Goal: Transaction & Acquisition: Purchase product/service

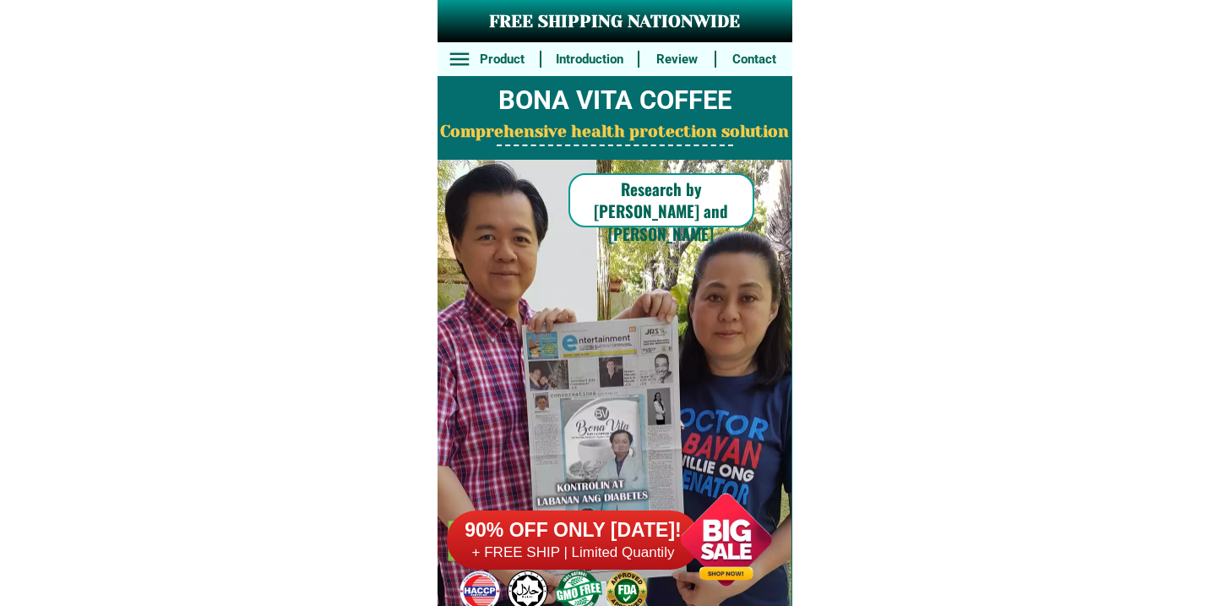
click at [538, 518] on h6 "90% OFF ONLY [DATE]!" at bounding box center [573, 530] width 253 height 25
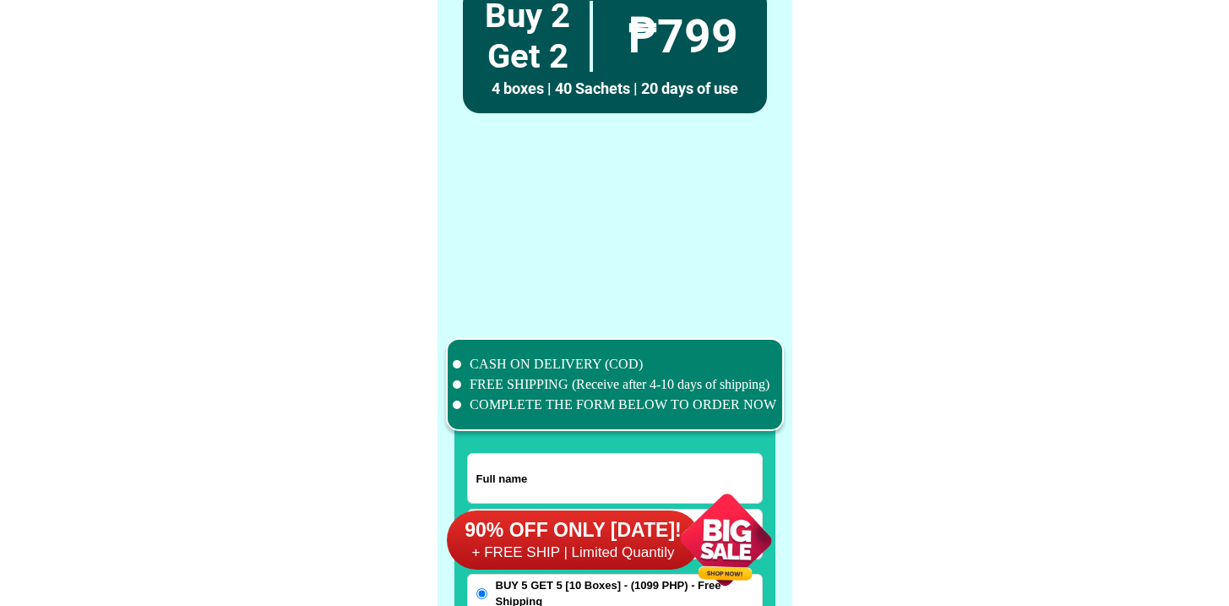
scroll to position [13129, 0]
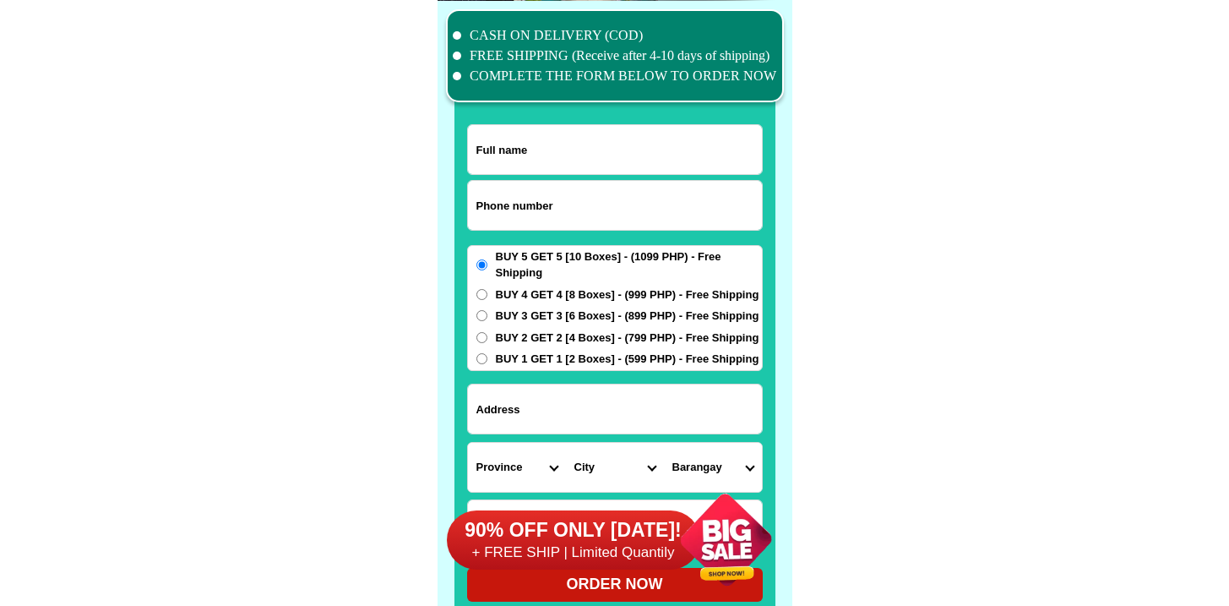
click at [520, 215] on input "Input phone_number" at bounding box center [615, 205] width 294 height 49
paste input "9186373227"
type input "09186373227"
click at [557, 141] on input "Input full_name" at bounding box center [615, 149] width 294 height 49
paste input "Edwin centino"
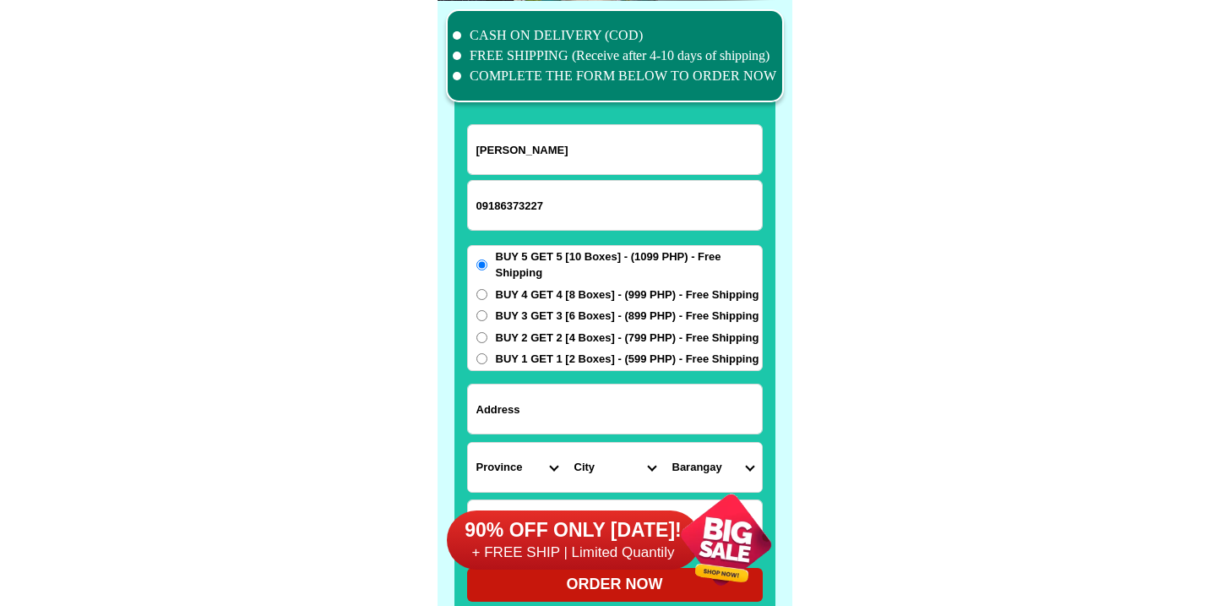
type input "Edwin centino"
click at [552, 367] on div "BUY 5 GET 5 [10 Boxes] - (1099 PHP) - Free Shipping BUY 4 GET 4 [8 Boxes] - (99…" at bounding box center [615, 308] width 296 height 126
click at [557, 355] on span "BUY 1 GET 1 [2 Boxes] - (599 PHP) - Free Shipping" at bounding box center [628, 358] width 264 height 17
click at [487, 355] on input "BUY 1 GET 1 [2 Boxes] - (599 PHP) - Free Shipping" at bounding box center [481, 358] width 11 height 11
radio input "true"
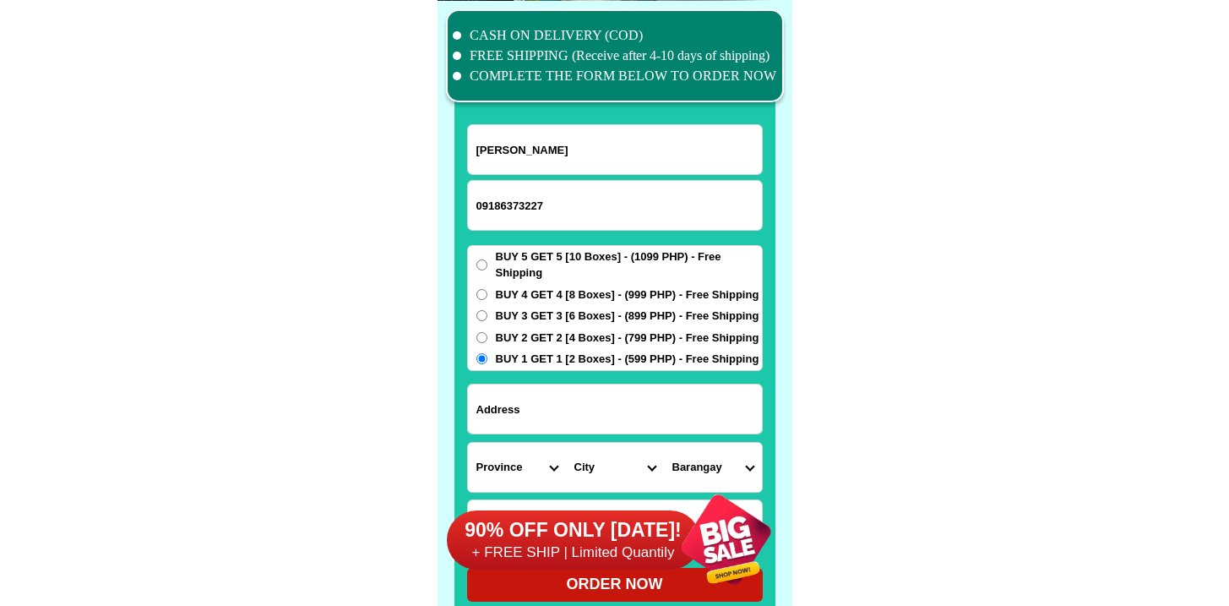
click at [557, 403] on input "Input address" at bounding box center [615, 408] width 294 height 49
paste input "Malinao ibaba atimonan quezon"
type input "Malinao ibaba atimonan quezon"
click at [482, 448] on select "Province [GEOGRAPHIC_DATA] [GEOGRAPHIC_DATA] [GEOGRAPHIC_DATA] [GEOGRAPHIC_DATA…" at bounding box center [517, 467] width 98 height 49
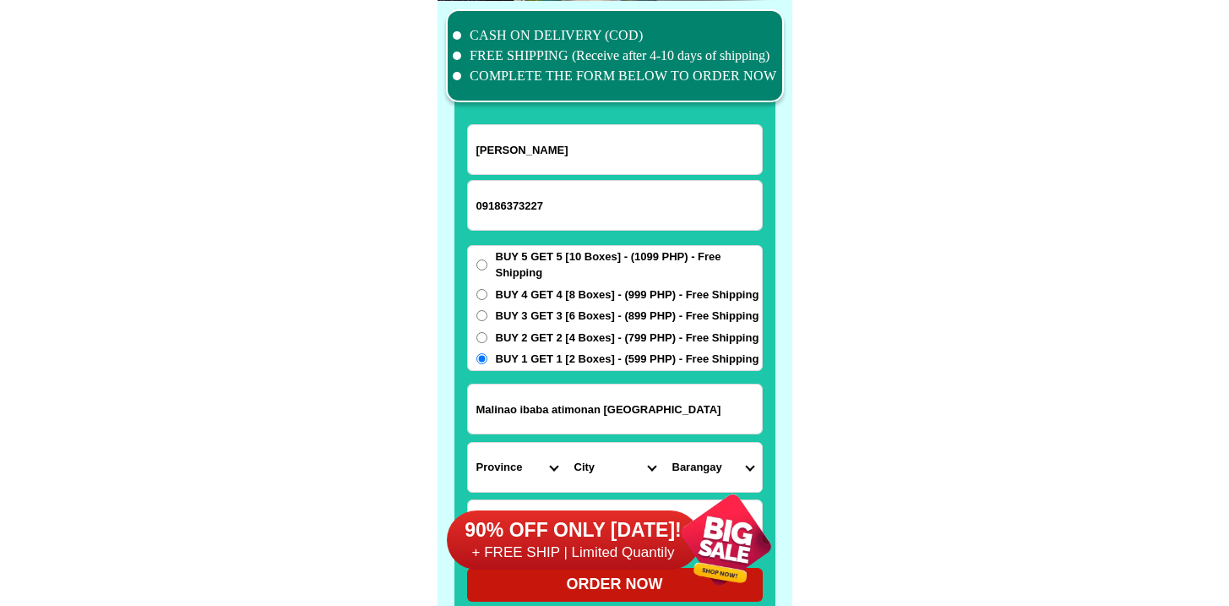
select select "63_397"
click at [468, 443] on select "Province [GEOGRAPHIC_DATA] [GEOGRAPHIC_DATA] [GEOGRAPHIC_DATA] [GEOGRAPHIC_DATA…" at bounding box center [517, 467] width 98 height 49
click at [594, 469] on select "City Agdangan Alabat Atimonan Burdeos Calauag Catanauan General-nakar Guinayang…" at bounding box center [615, 467] width 98 height 49
select select "63_3975118"
click at [566, 443] on select "City Agdangan Alabat Atimonan Burdeos Calauag Catanauan General-nakar Guinayang…" at bounding box center [615, 467] width 98 height 49
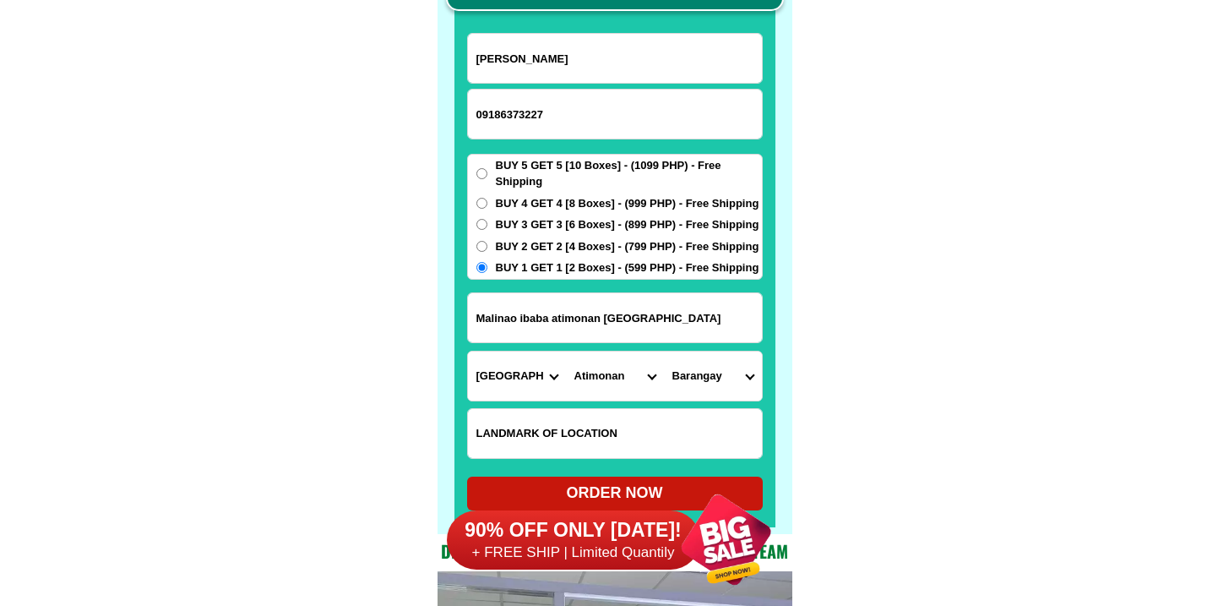
scroll to position [13275, 0]
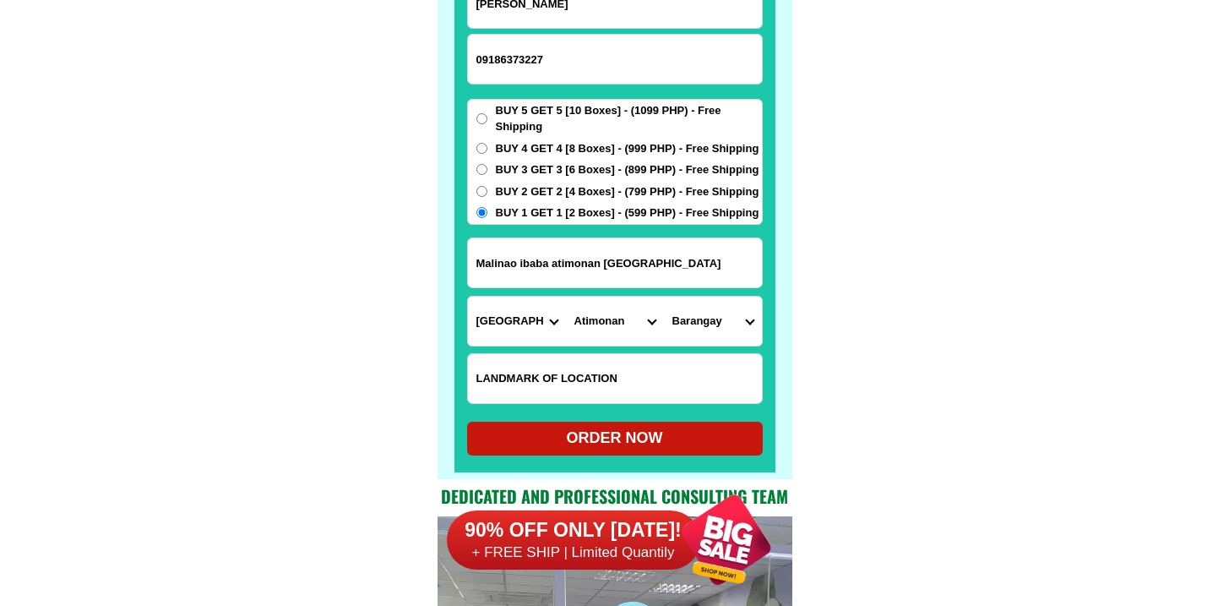
click at [704, 329] on select "Barangay Angeles Balubad Balugohin Barangay zone 1 (pob.) Barangay zone 2 (pob.…" at bounding box center [713, 320] width 98 height 49
select select "63_39751189544"
click at [664, 296] on select "Barangay Angeles Balubad Balugohin Barangay zone 1 (pob.) Barangay zone 2 (pob.…" at bounding box center [713, 320] width 98 height 49
click at [662, 440] on div "ORDER NOW" at bounding box center [615, 438] width 296 height 23
radio input "true"
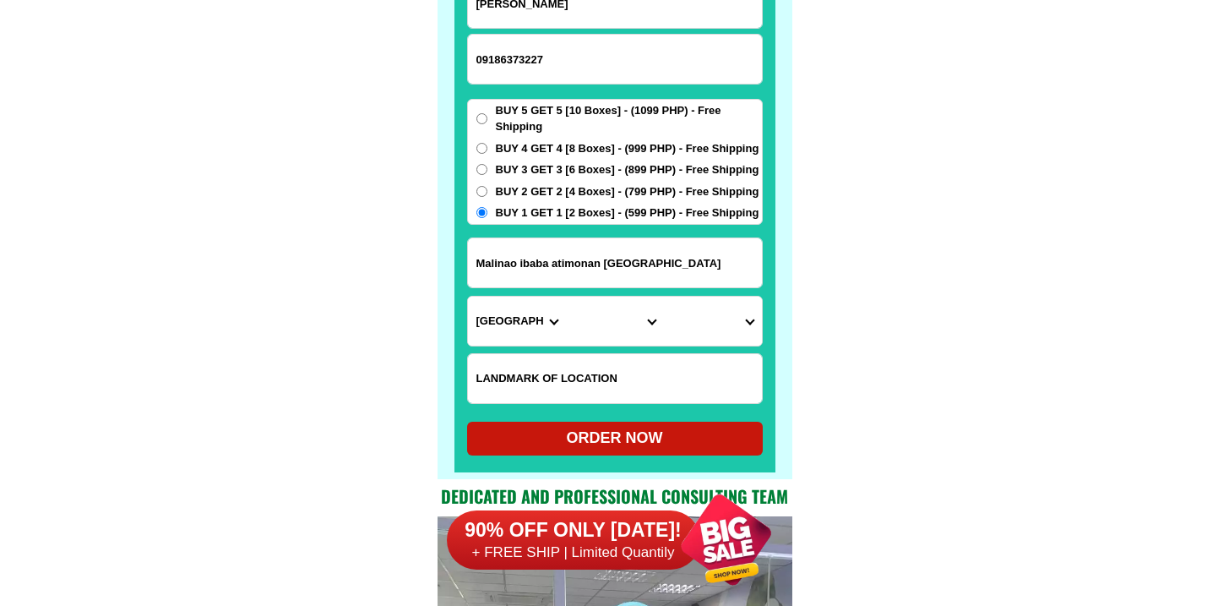
radio input "true"
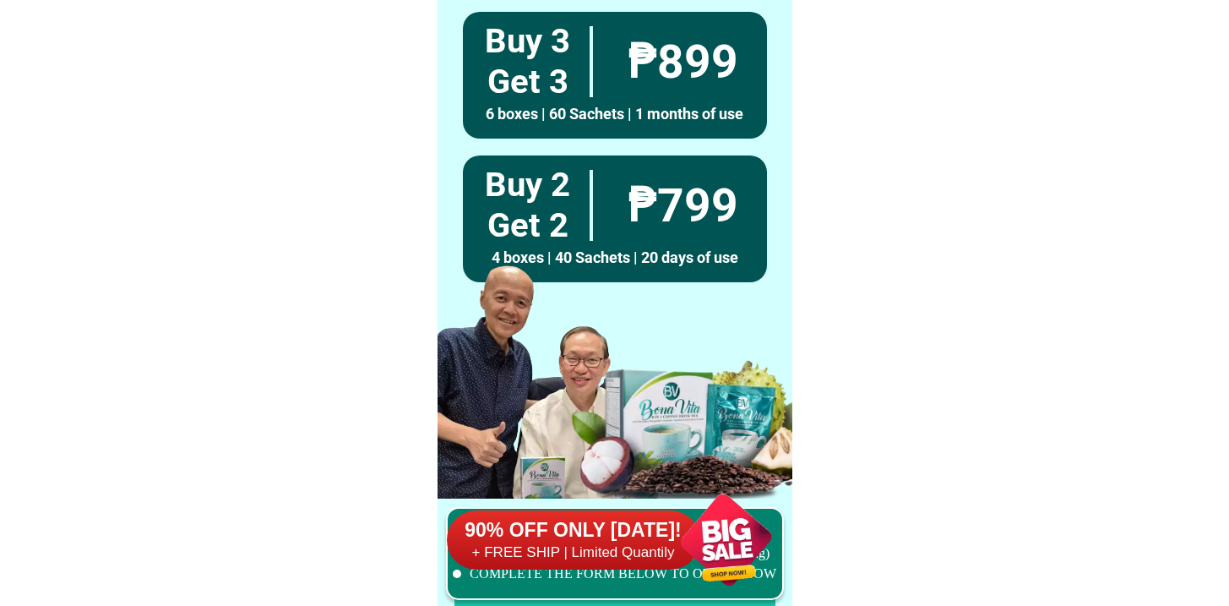
scroll to position [13129, 0]
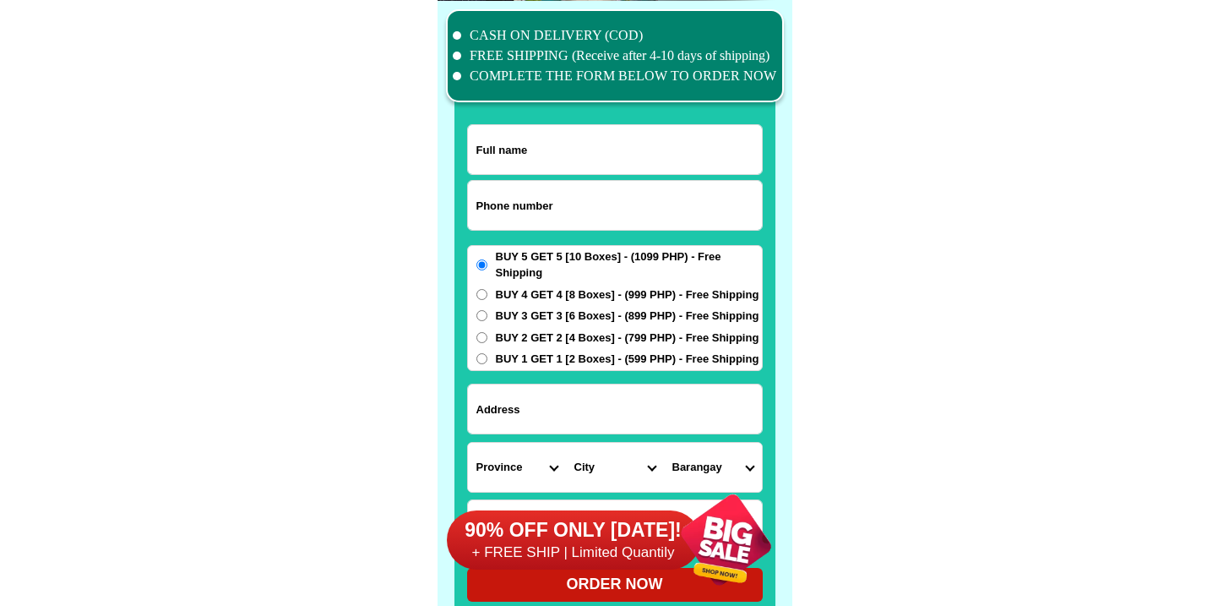
click at [556, 204] on input "Input phone_number" at bounding box center [615, 205] width 294 height 49
paste input "9477232532"
type input "09477232532"
click at [586, 119] on div at bounding box center [614, 321] width 321 height 594
click at [584, 147] on input "Input full_name" at bounding box center [615, 149] width 294 height 49
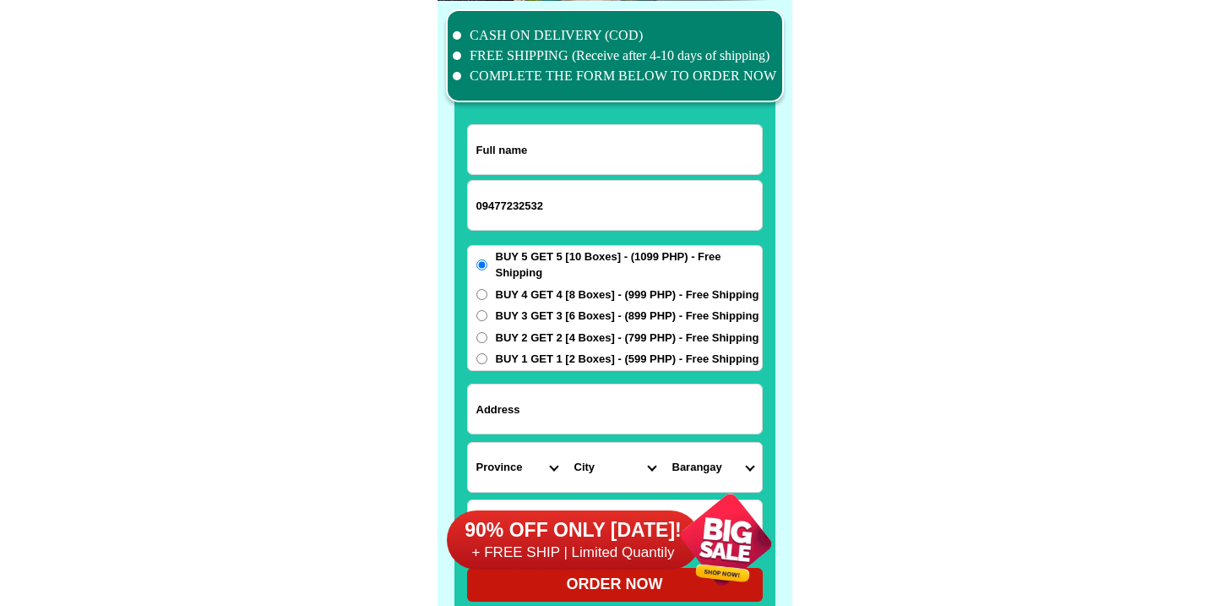
paste input "Charito morales"
type input "Charito morales"
click at [519, 353] on span "BUY 1 GET 1 [2 Boxes] - (599 PHP) - Free Shipping" at bounding box center [628, 358] width 264 height 17
click at [487, 353] on input "BUY 1 GET 1 [2 Boxes] - (599 PHP) - Free Shipping" at bounding box center [481, 358] width 11 height 11
radio input "true"
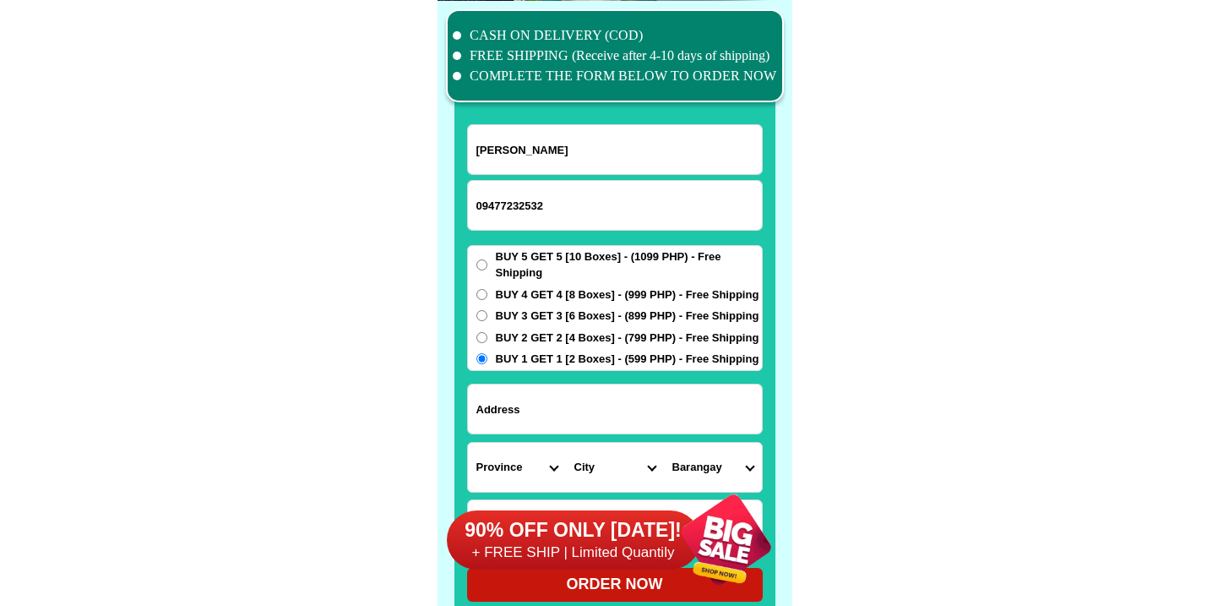
click at [531, 414] on input "Input address" at bounding box center [615, 408] width 294 height 49
paste input "59 B dibua north House no.131 Laoag city"
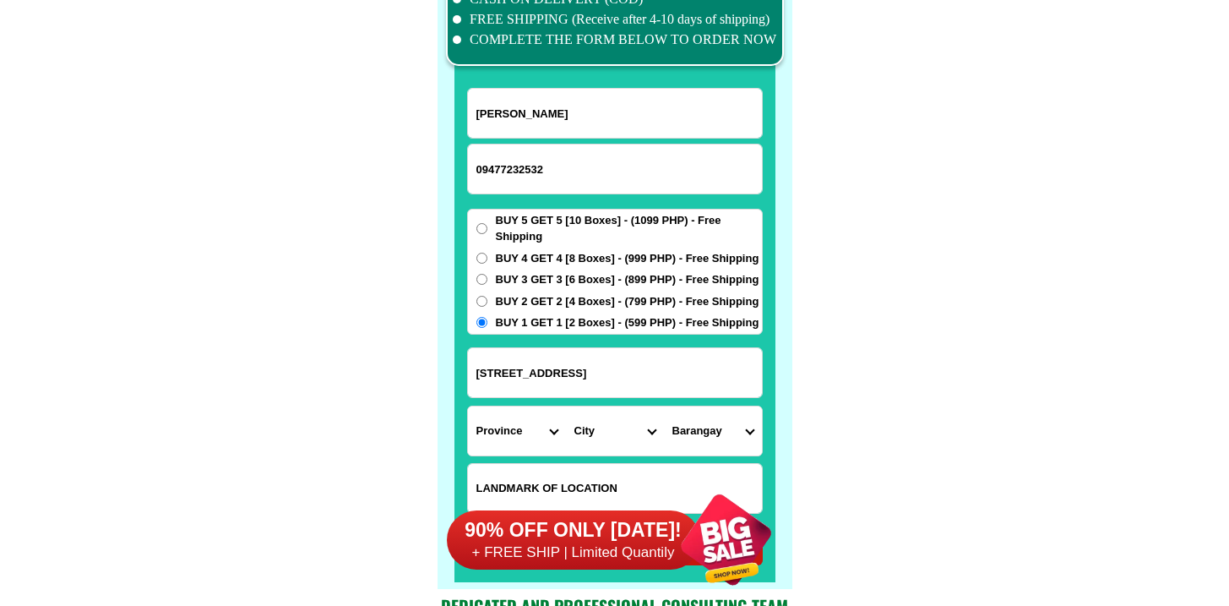
scroll to position [13294, 0]
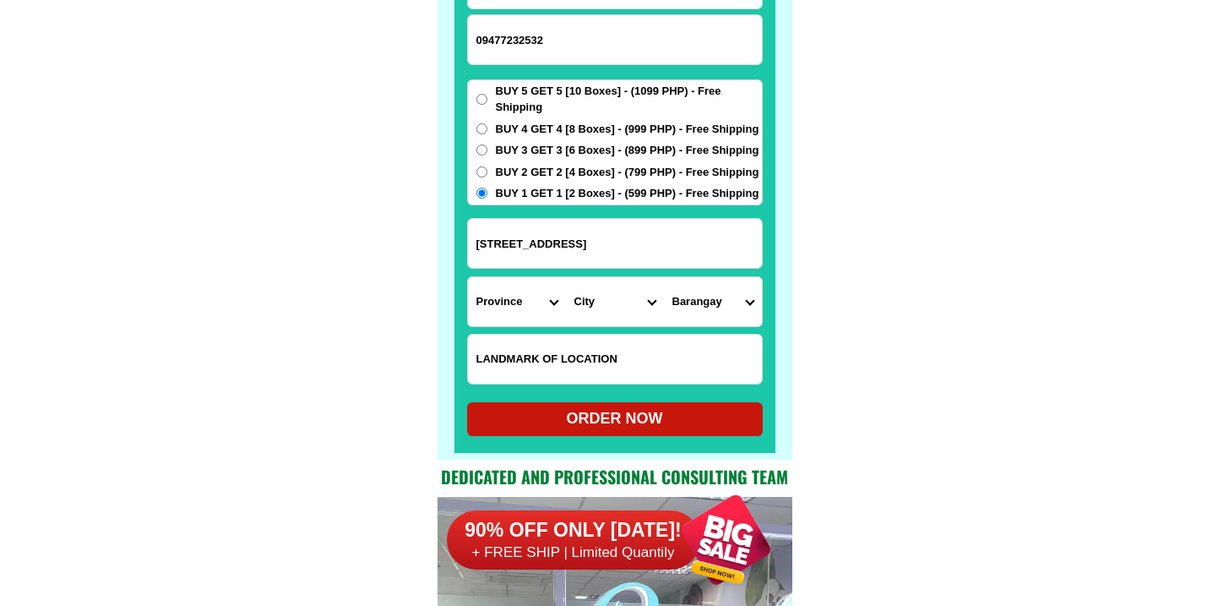
type input "59 B dibua north House no.131 Laoag city"
click at [534, 285] on select "Province [GEOGRAPHIC_DATA] [GEOGRAPHIC_DATA][PERSON_NAME][GEOGRAPHIC_DATA][GEOG…" at bounding box center [517, 301] width 98 height 49
select select "63_473"
click at [468, 277] on select "Province [GEOGRAPHIC_DATA] [GEOGRAPHIC_DATA][PERSON_NAME][GEOGRAPHIC_DATA][GEOG…" at bounding box center [517, 301] width 98 height 49
click at [593, 276] on div "Province Abra Agusan-del-norte Agusan-del-sur Aklan Albay Antique Apayao Aurora…" at bounding box center [615, 301] width 296 height 51
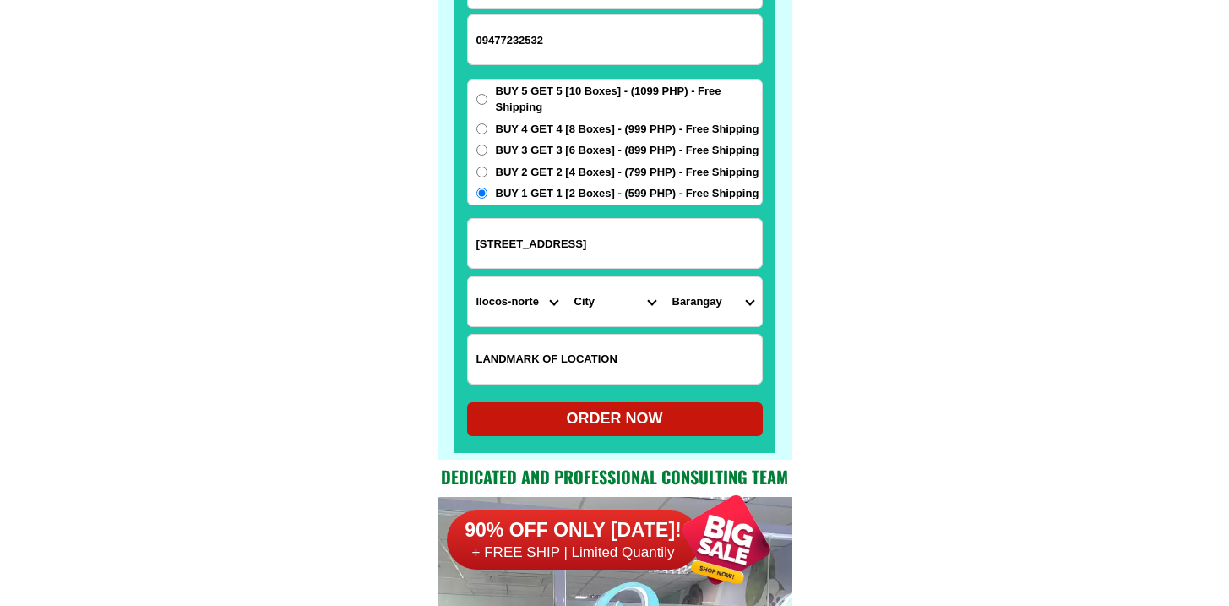
click at [594, 292] on select "City Adams Bacarra Badoc Bangui Banna Batac-city Carasi Currimao Dingras Dumaln…" at bounding box center [615, 301] width 98 height 49
select select "63_4738350"
click at [566, 277] on select "City Adams Bacarra Badoc Bangui Banna Batac-city Carasi Currimao Dingras Dumaln…" at bounding box center [615, 301] width 98 height 49
click at [693, 291] on select "Barangay Bgy. no. 1 Bgy. no. 1 san lorenzo (pob.) Bgy. no. 10 Bgy. no. 10 san j…" at bounding box center [713, 301] width 98 height 49
click at [599, 241] on input "59 B dibua north House no.131 Laoag city" at bounding box center [615, 243] width 294 height 49
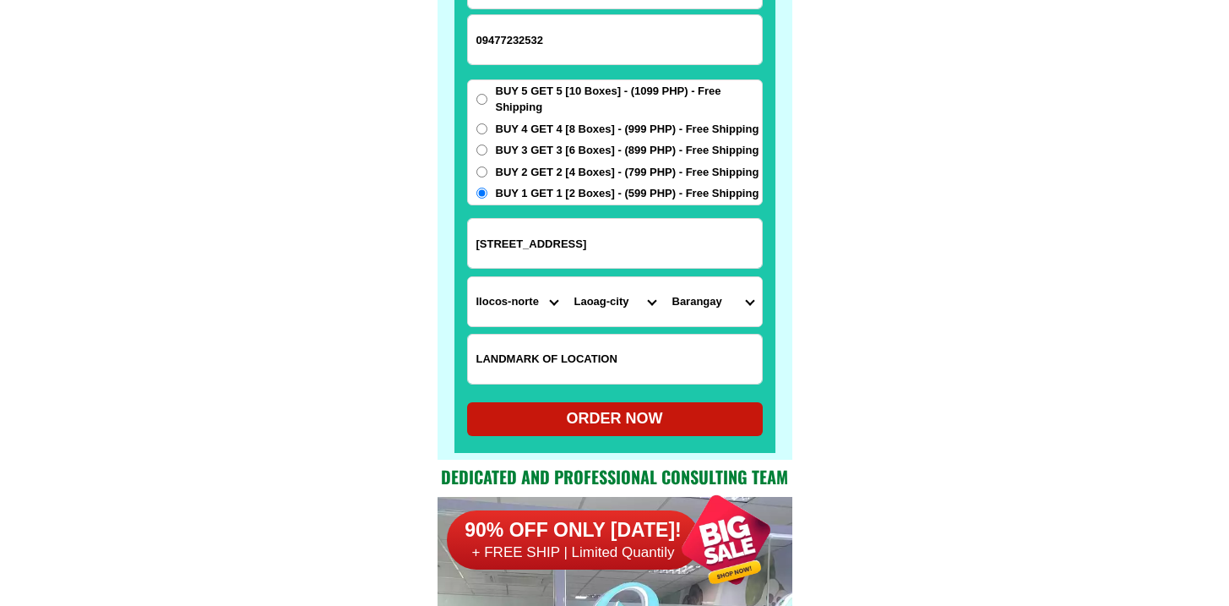
click at [598, 239] on input "59 B dibua north House no.131 Laoag city" at bounding box center [615, 243] width 294 height 49
click at [596, 236] on input "59 B dibua north House no.131 Laoag city" at bounding box center [615, 243] width 294 height 49
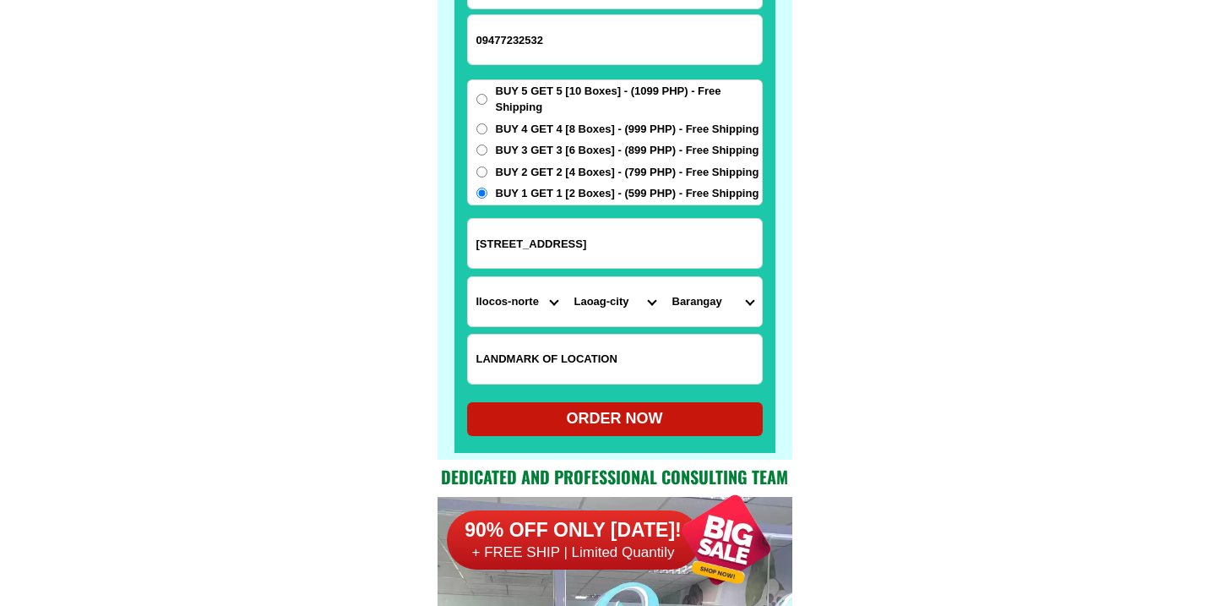
click at [596, 236] on input "59 B dibua north House no.131 Laoag city" at bounding box center [615, 243] width 294 height 49
click at [717, 280] on select "Barangay Bgy. no. 1 Bgy. no. 1 san lorenzo (pob.) Bgy. no. 10 Bgy. no. 10 san j…" at bounding box center [713, 301] width 98 height 49
select select "63_473835019834"
click at [664, 277] on select "Barangay Bgy. no. 1 Bgy. no. 1 san lorenzo (pob.) Bgy. no. 10 Bgy. no. 10 san j…" at bounding box center [713, 301] width 98 height 49
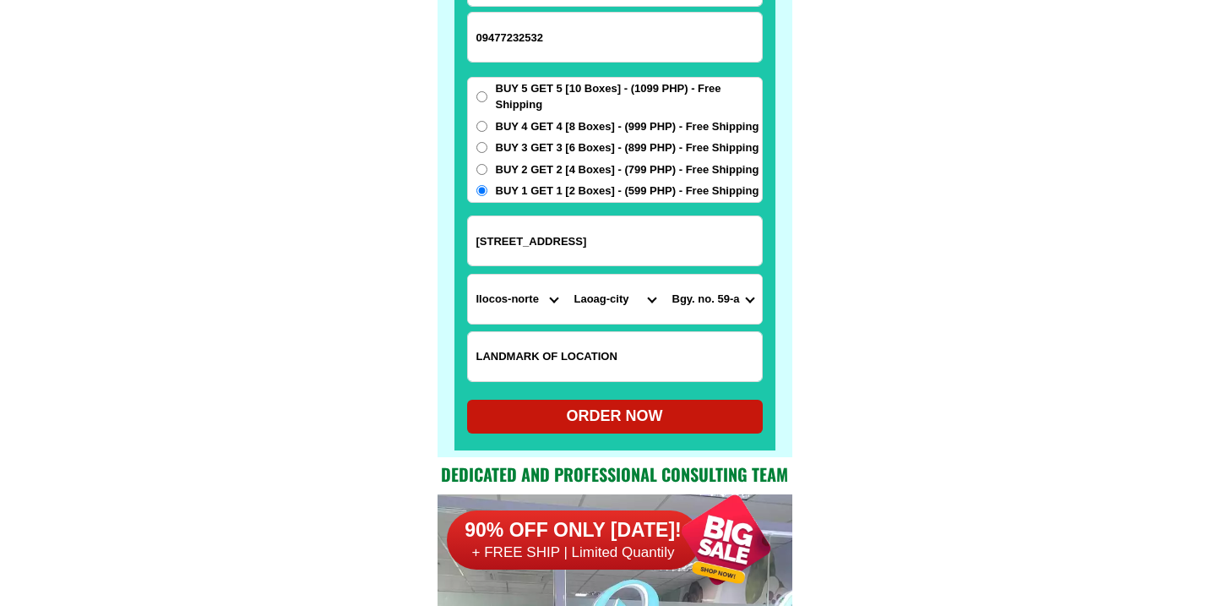
scroll to position [13298, 0]
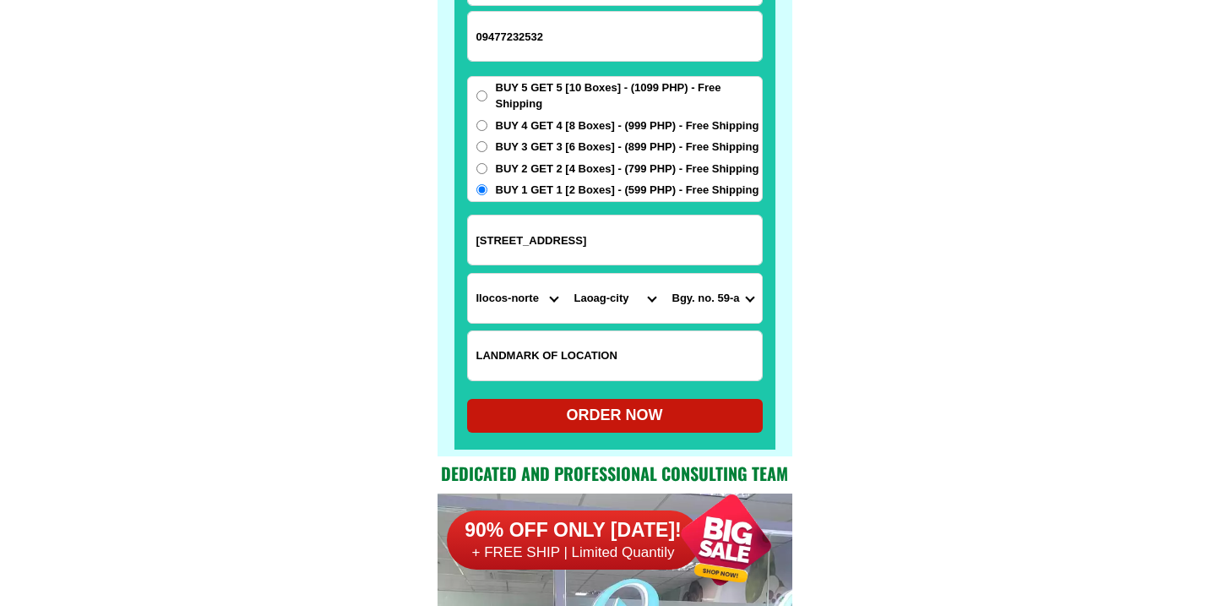
click at [590, 415] on div "ORDER NOW" at bounding box center [615, 415] width 296 height 23
type input "59 B dibua north House no.131 Laoag city"
radio input "true"
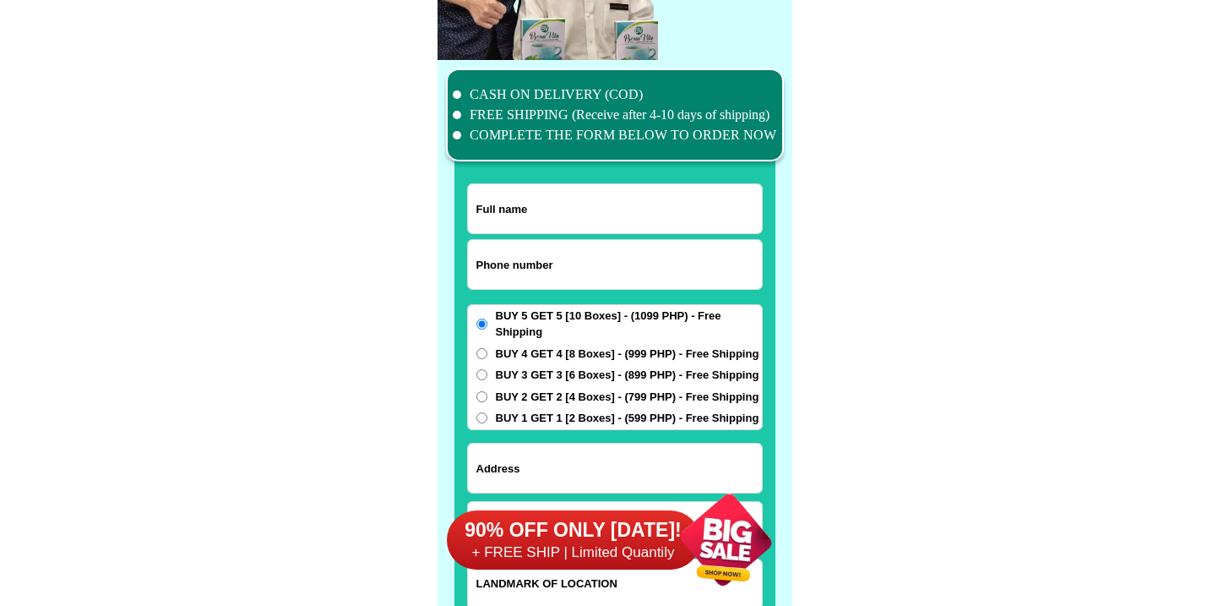
scroll to position [13129, 0]
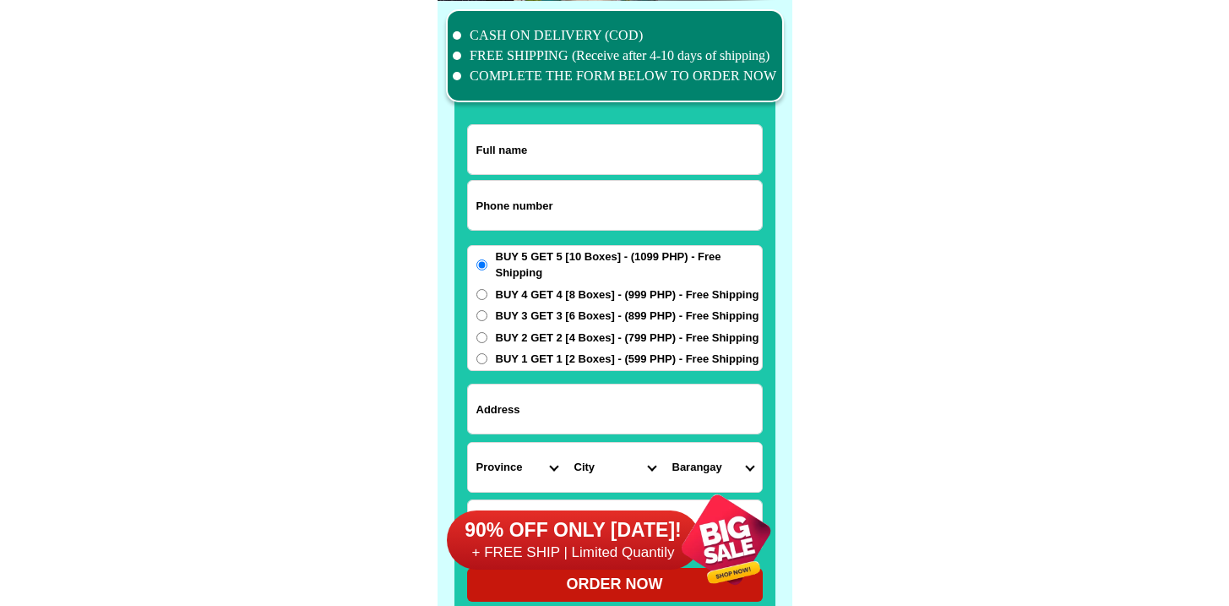
click at [537, 217] on input "Input phone_number" at bounding box center [615, 205] width 294 height 49
paste input "9611908631"
type input "09611908631"
click at [551, 166] on input "Input full_name" at bounding box center [615, 149] width 294 height 49
click at [559, 155] on input "Input full_name" at bounding box center [615, 149] width 294 height 49
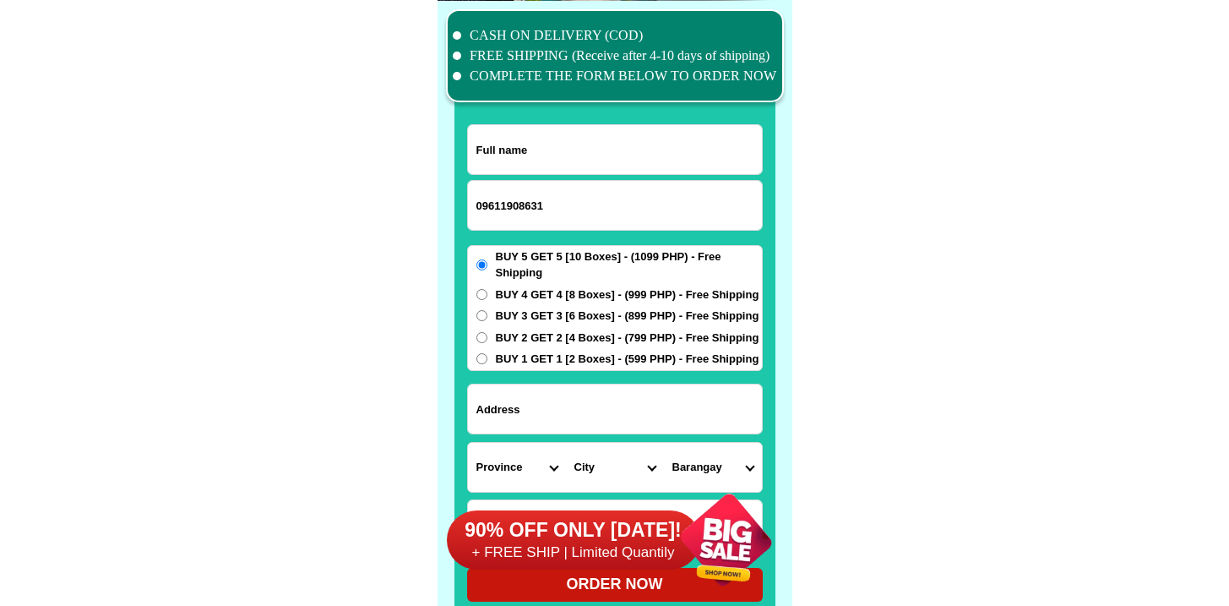
paste input "Rico b.boguilis"
type input "Rico b.boguilis"
click at [549, 394] on input "Input address" at bounding box center [615, 408] width 294 height 49
paste input "Poblacion,sabangan"
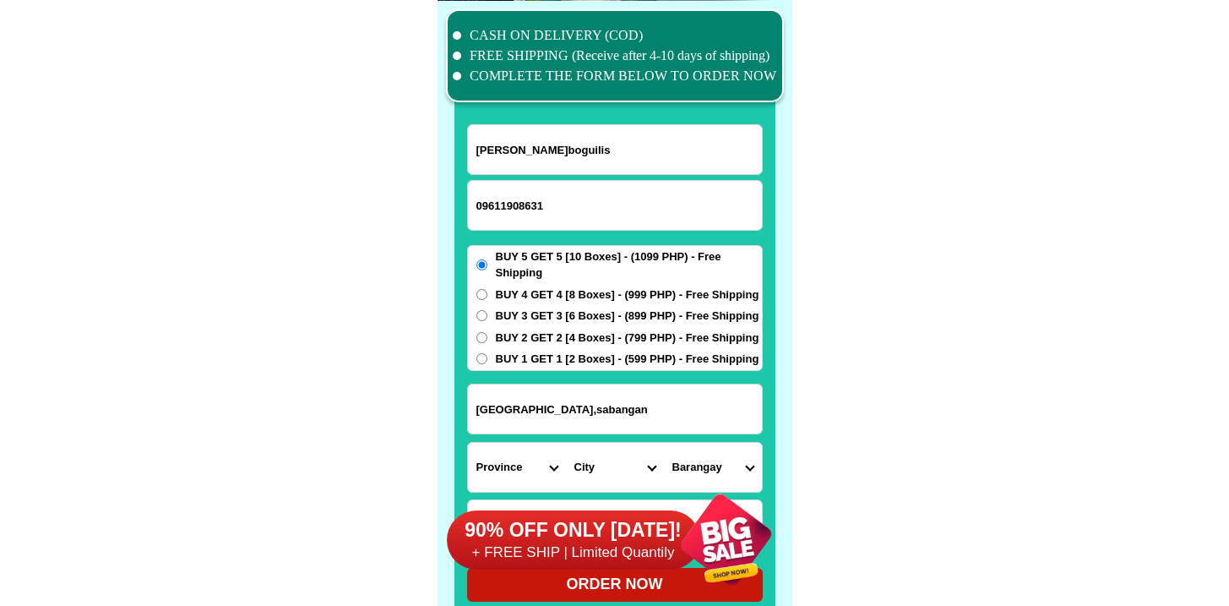
paste input "Mountain-province Below San Alfonso hi school"
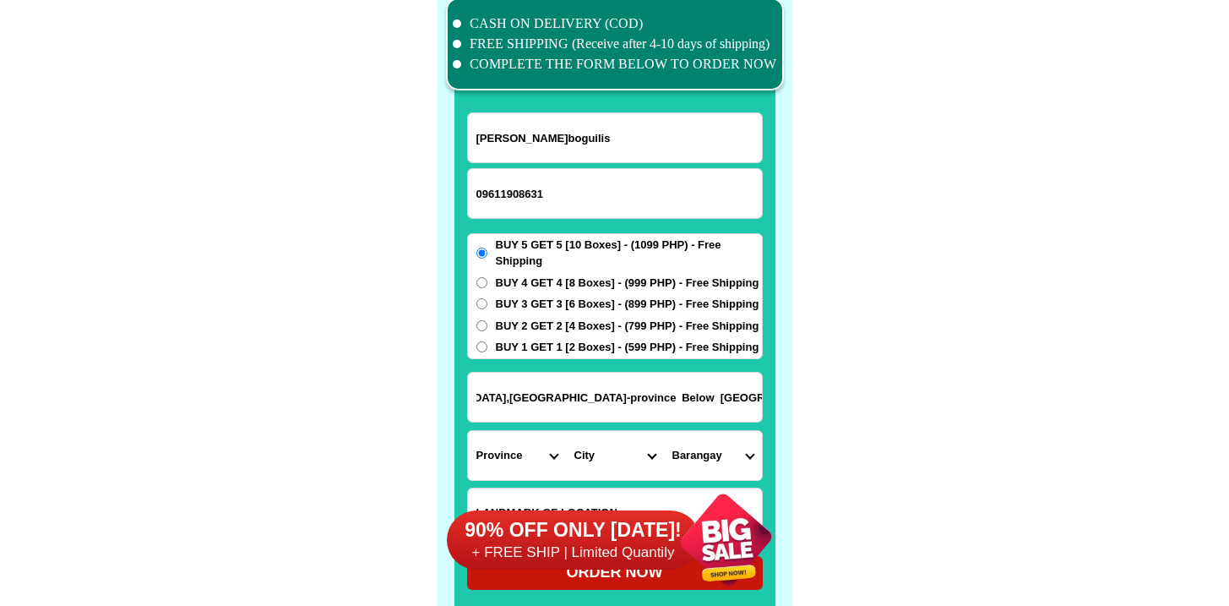
scroll to position [13162, 0]
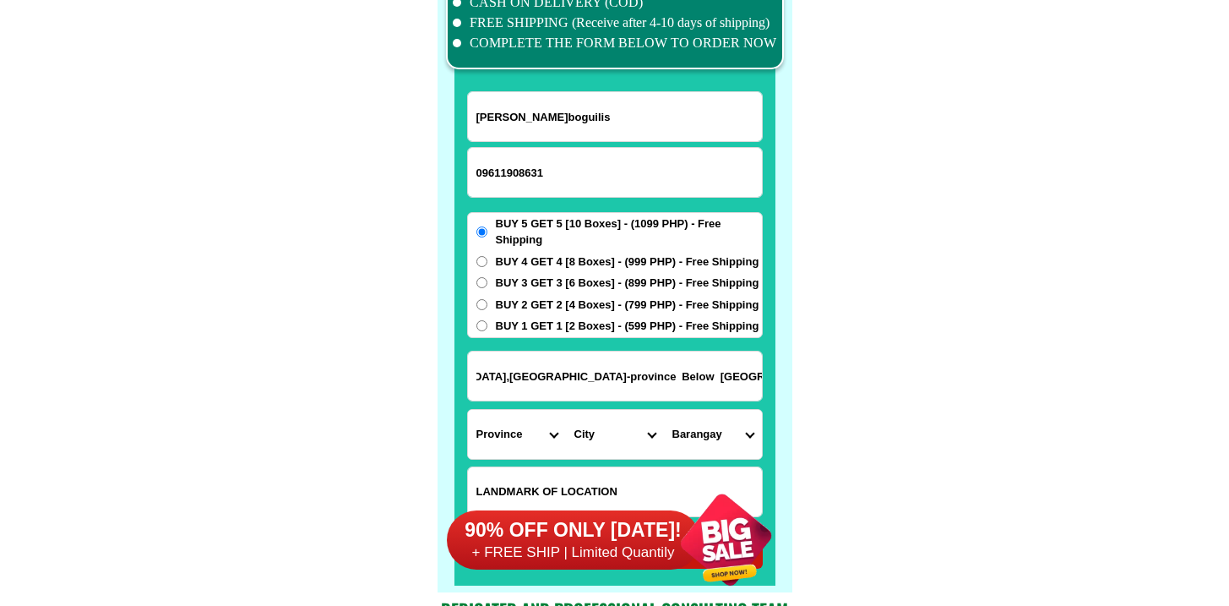
click at [633, 372] on input "Poblacion,sabangan Mountain-province Below San Alfonso hi school" at bounding box center [615, 375] width 294 height 49
drag, startPoint x: 633, startPoint y: 372, endPoint x: 828, endPoint y: 374, distance: 194.3
type input "Poblacion,sabangan Mountain-province"
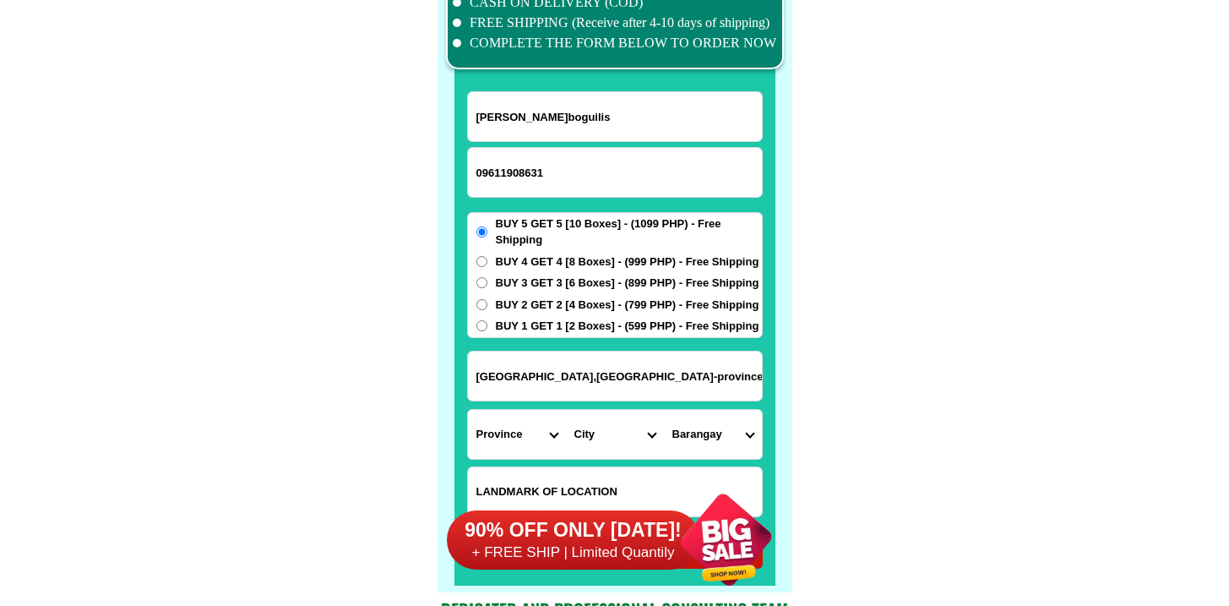
click at [584, 475] on div "90% OFF ONLY TODAY! + FREE SHIP | Limited Quantily" at bounding box center [619, 539] width 345 height 133
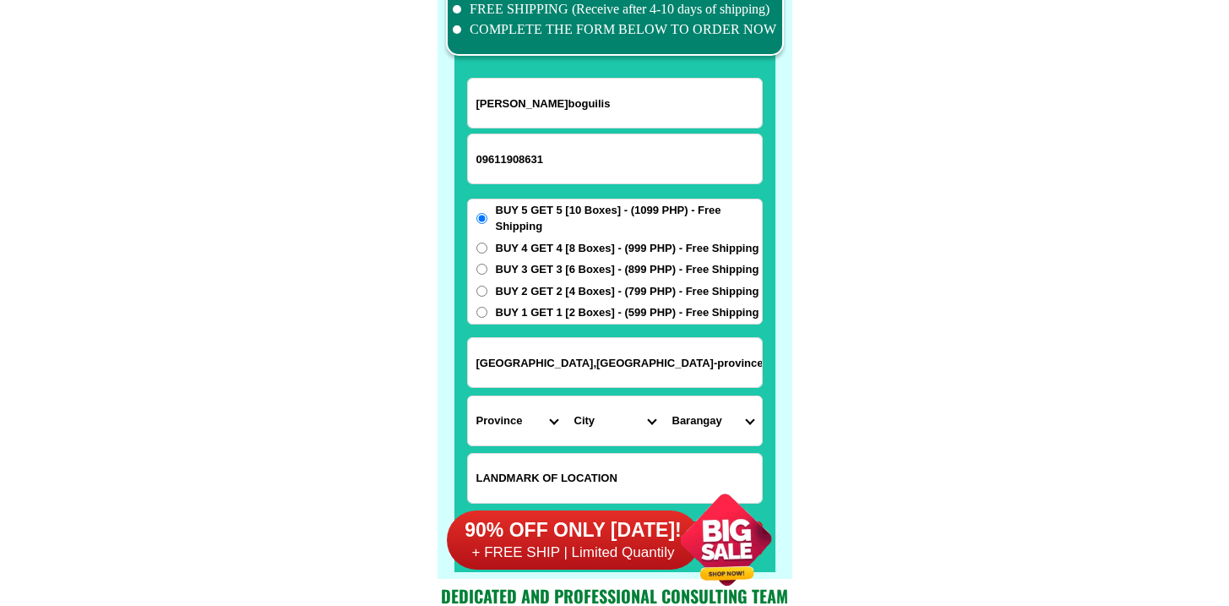
scroll to position [13195, 0]
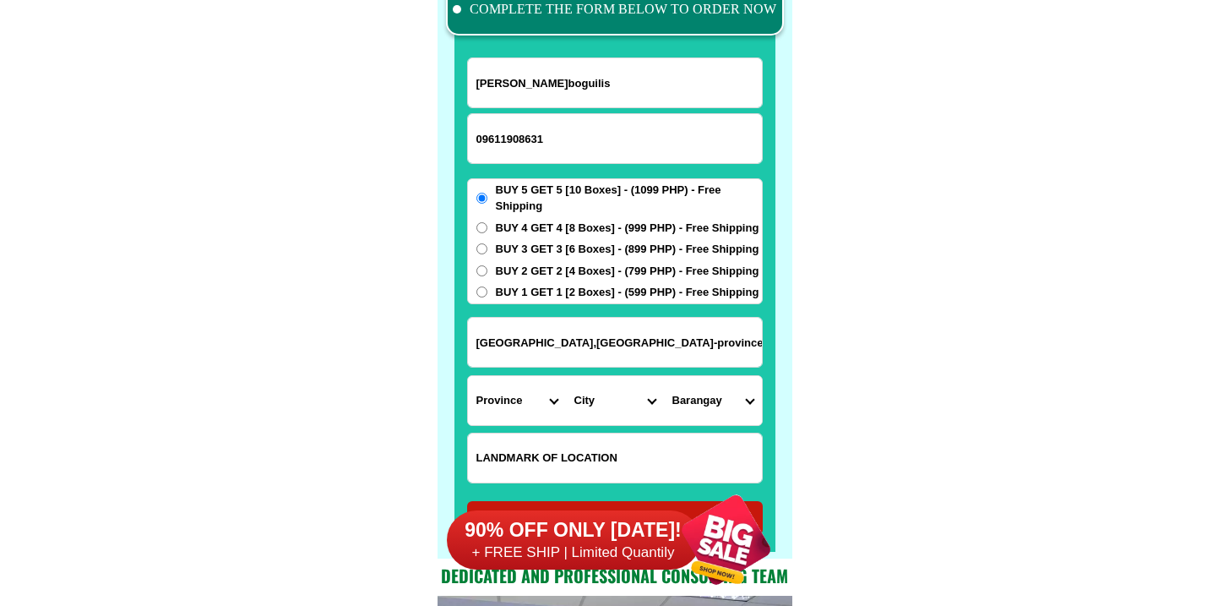
click at [574, 435] on input "Input LANDMARKOFLOCATION" at bounding box center [615, 457] width 294 height 49
paste input "Below San Alfonso hi school"
type input "Below San Alfonso hi school"
click at [506, 406] on select "Province [GEOGRAPHIC_DATA] [GEOGRAPHIC_DATA] [GEOGRAPHIC_DATA] [GEOGRAPHIC_DATA…" at bounding box center [517, 400] width 98 height 49
select select "63_464"
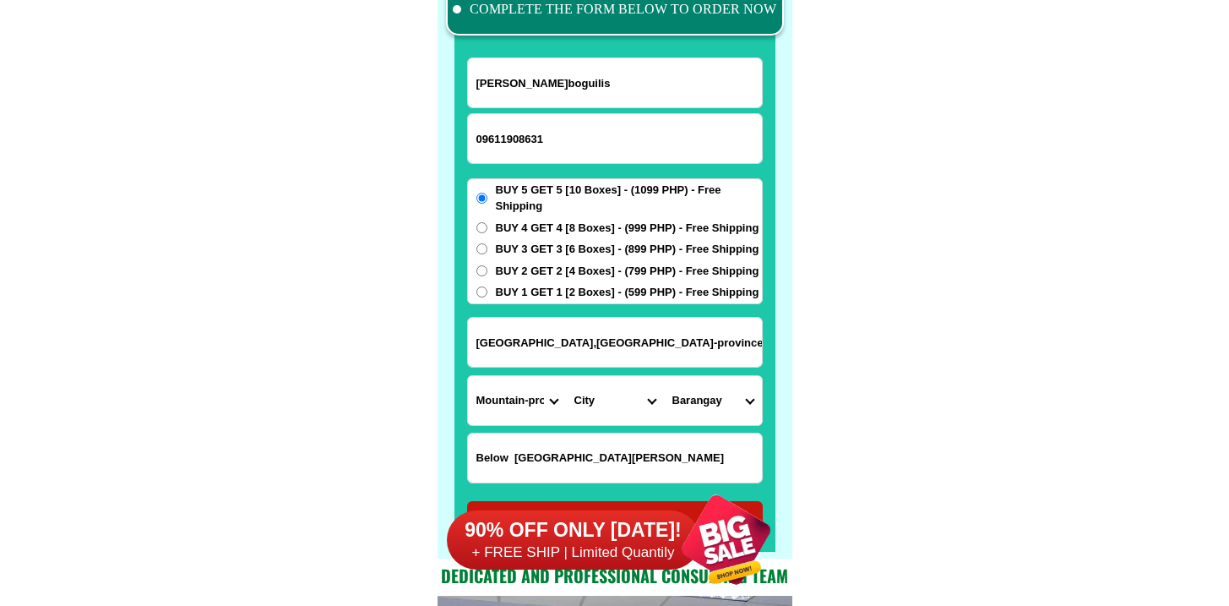
click at [468, 376] on select "Province [GEOGRAPHIC_DATA] [GEOGRAPHIC_DATA] [GEOGRAPHIC_DATA] [GEOGRAPHIC_DATA…" at bounding box center [517, 400] width 98 height 49
click at [606, 419] on select "City Barlig Bauko Besao Mountain-province-bontoc Natonin Paracelis Sabangan Sad…" at bounding box center [615, 400] width 98 height 49
select select "63_4646819"
click at [566, 376] on select "City Barlig Bauko Besao Mountain-province-bontoc Natonin Paracelis Sabangan Sad…" at bounding box center [615, 400] width 98 height 49
click at [708, 398] on select "Barangay Bao-angan Bun-ayan Busa Camatagan Capinitan Data Gayang Lagan Losad Na…" at bounding box center [713, 400] width 98 height 49
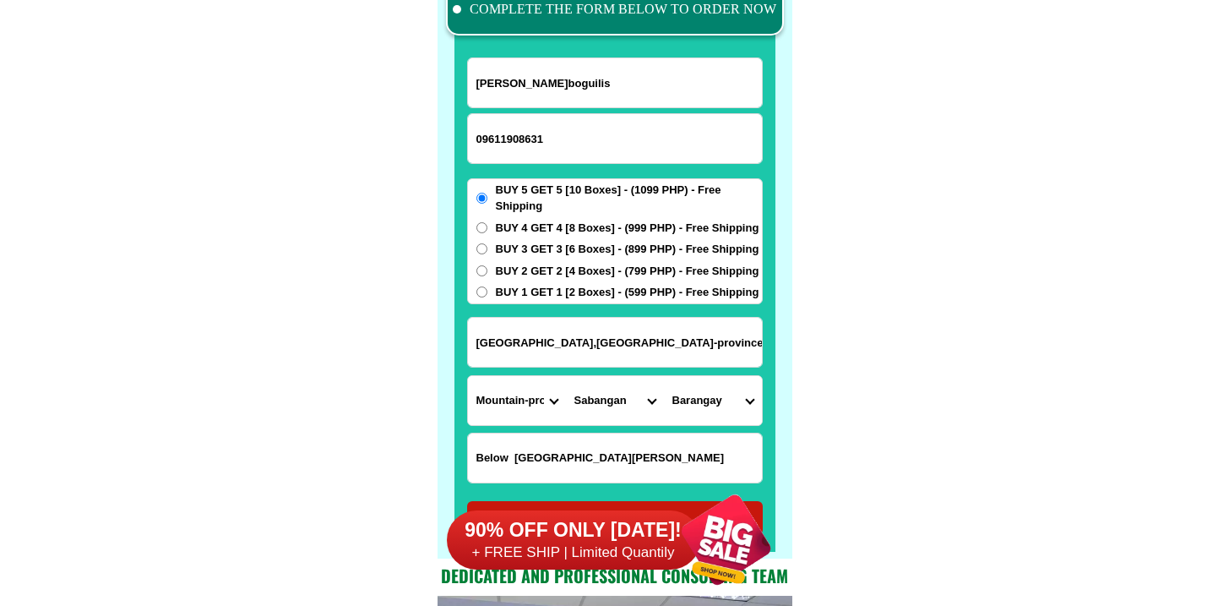
select select "63_46468197975"
click at [664, 376] on select "Barangay Bao-angan Bun-ayan Busa Camatagan Capinitan Data Gayang Lagan Losad Na…" at bounding box center [713, 400] width 98 height 49
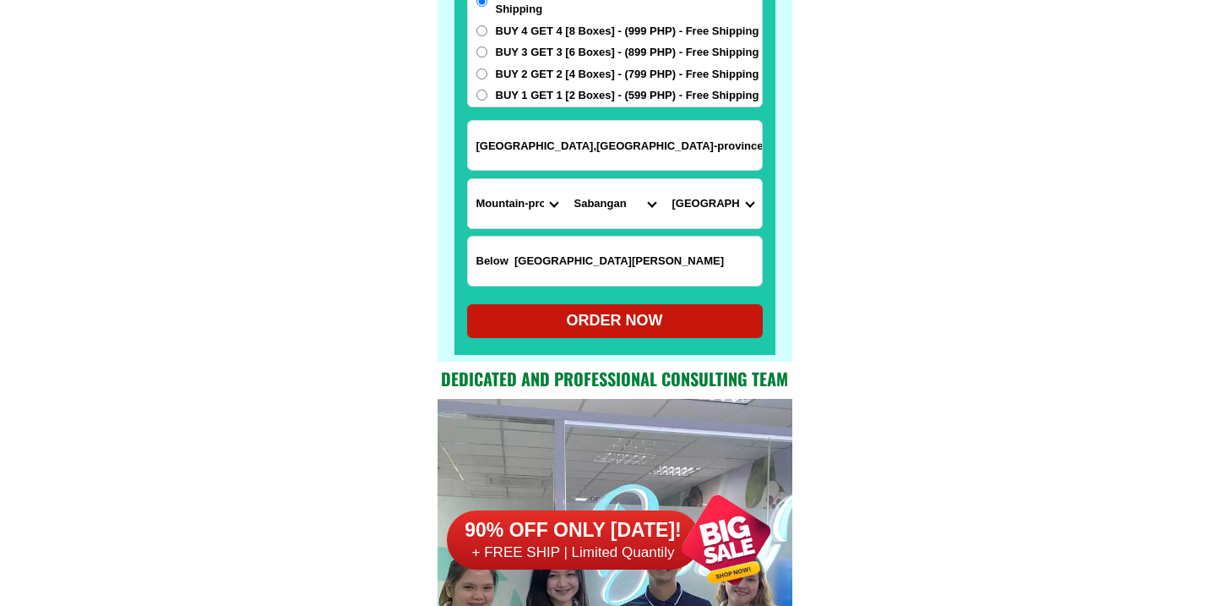
scroll to position [13374, 0]
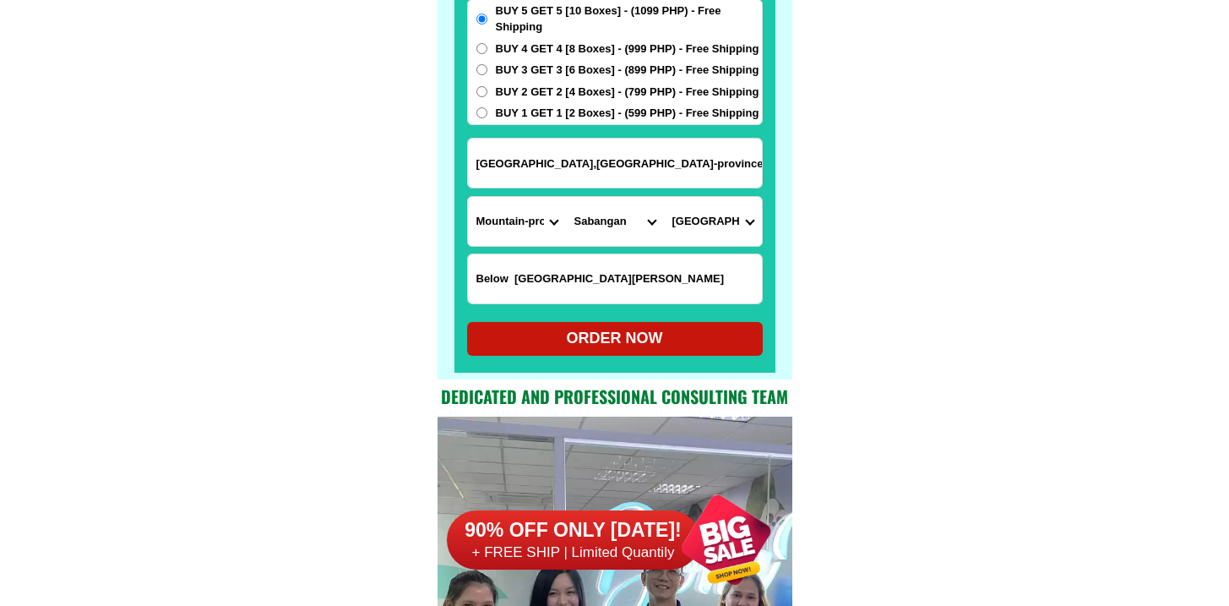
click at [527, 68] on span "BUY 3 GET 3 [6 Boxes] - (899 PHP) - Free Shipping" at bounding box center [628, 70] width 264 height 17
click at [487, 68] on input "BUY 3 GET 3 [6 Boxes] - (899 PHP) - Free Shipping" at bounding box center [481, 69] width 11 height 11
radio input "true"
click at [529, 52] on span "BUY 4 GET 4 [8 Boxes] - (999 PHP) - Free Shipping" at bounding box center [628, 49] width 264 height 17
click at [487, 52] on input "BUY 4 GET 4 [8 Boxes] - (999 PHP) - Free Shipping" at bounding box center [481, 48] width 11 height 11
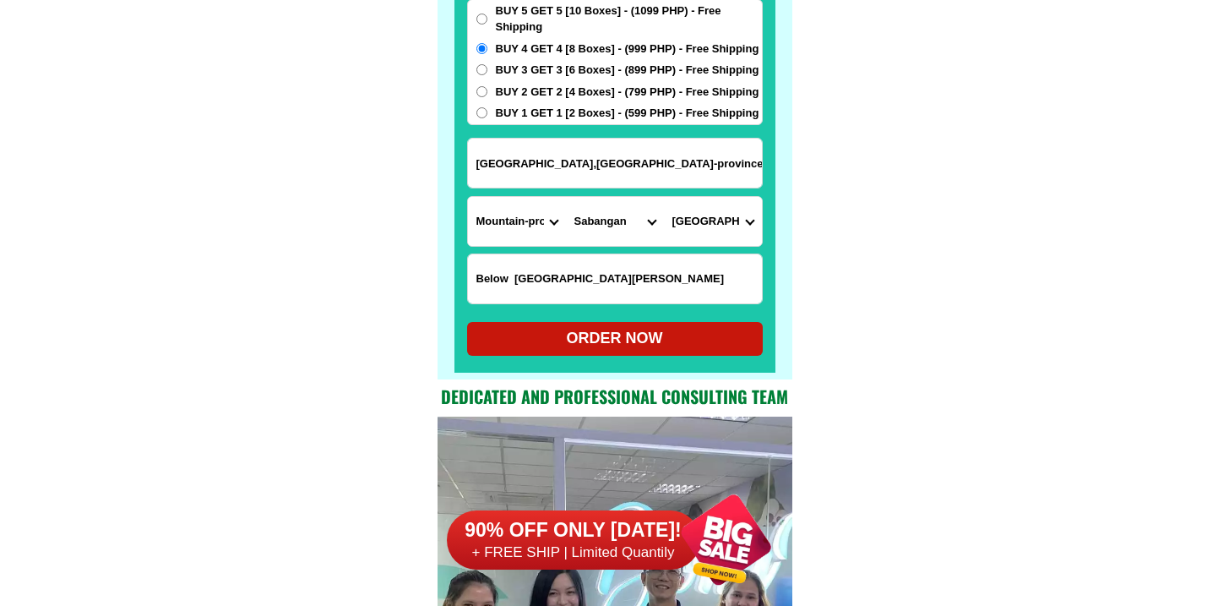
click at [596, 339] on div "ORDER NOW" at bounding box center [615, 338] width 296 height 23
radio input "true"
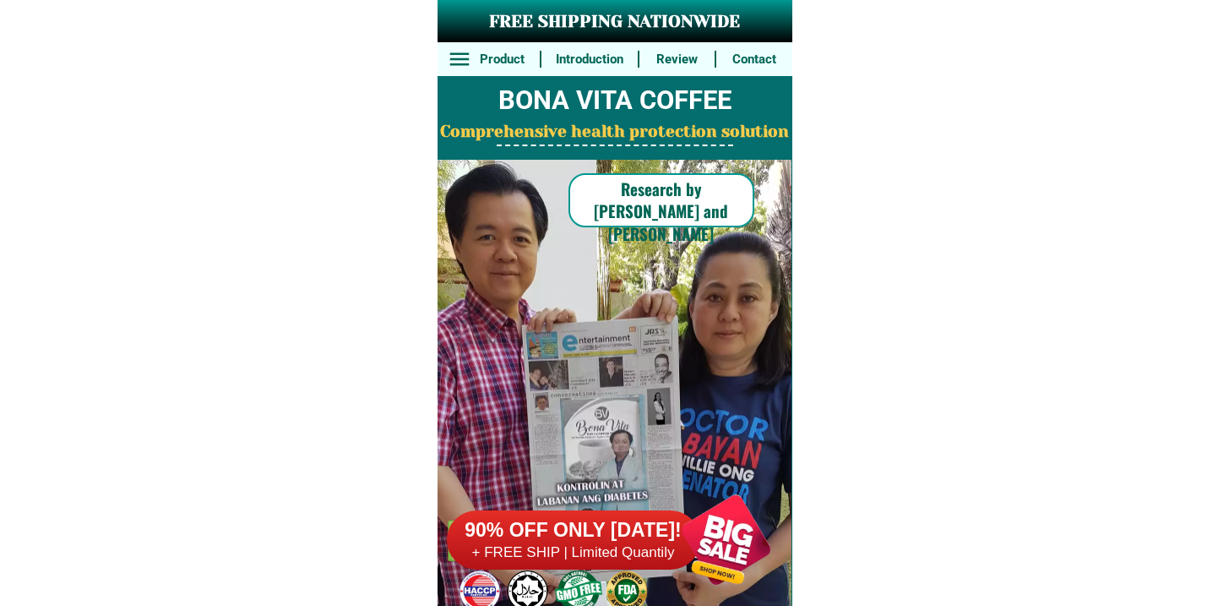
click at [591, 563] on div at bounding box center [573, 539] width 253 height 59
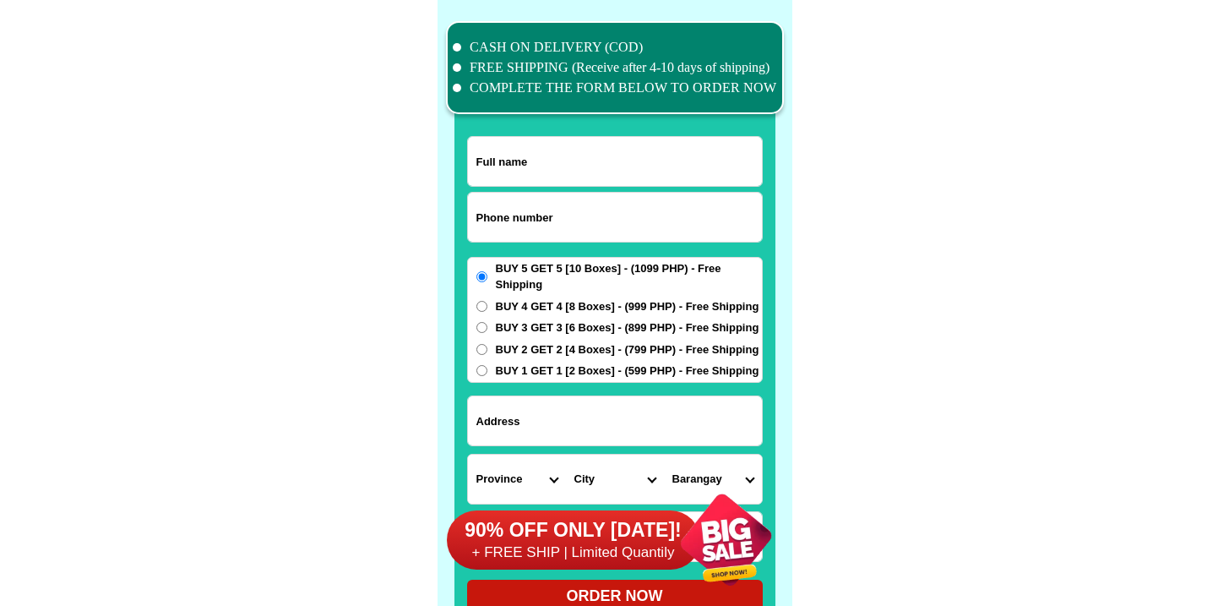
scroll to position [13129, 0]
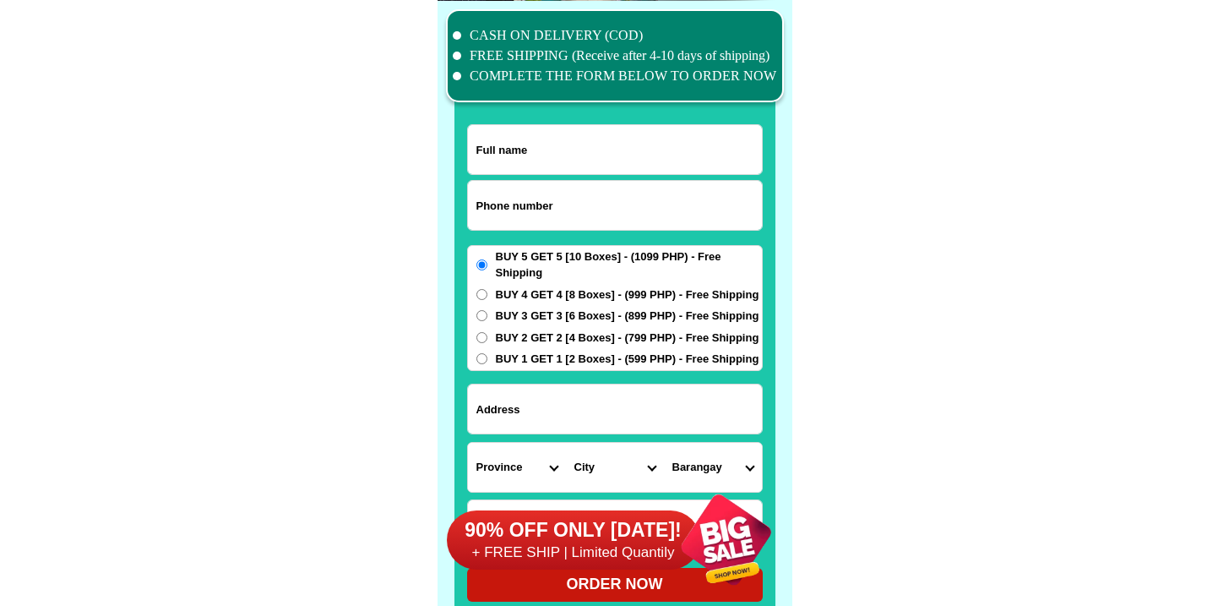
click at [546, 201] on input "Input phone_number" at bounding box center [615, 205] width 294 height 49
paste input "9157400261"
type input "09157400261"
click at [559, 140] on input "Input full_name" at bounding box center [615, 149] width 294 height 49
paste input "Carlos Dalam"
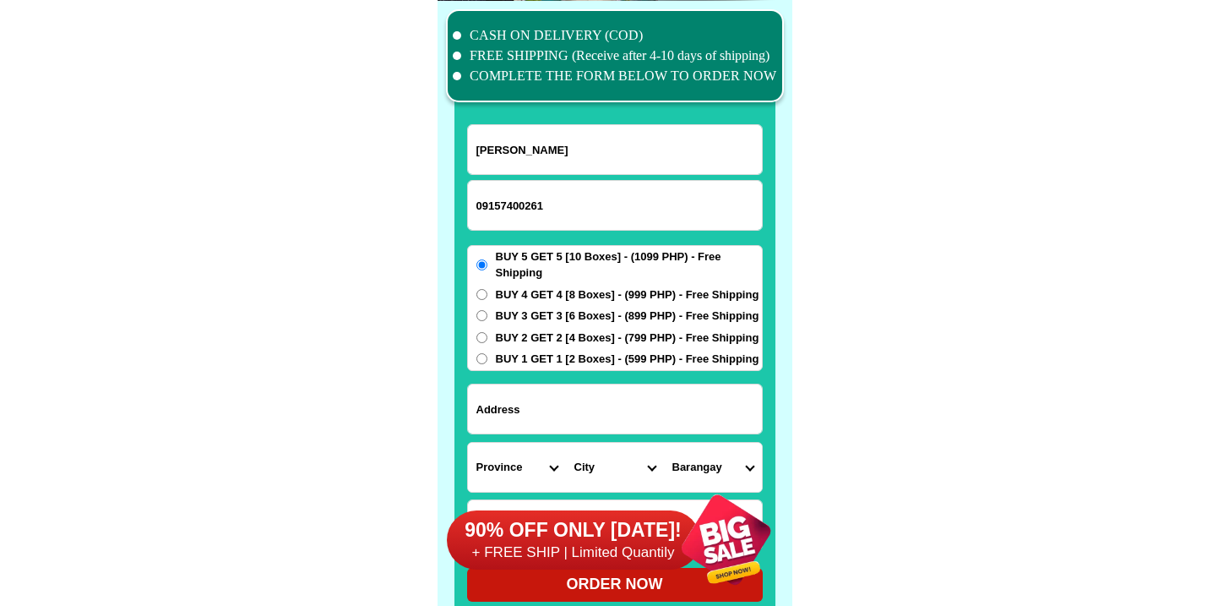
type input "Carlos Dalam"
click at [524, 418] on input "Input address" at bounding box center [615, 408] width 294 height 49
paste input "053 urdaneta st. Oton iloilo"
type input "053 urdaneta st. Oton iloilo"
click at [507, 464] on select "Province [GEOGRAPHIC_DATA] [GEOGRAPHIC_DATA] [GEOGRAPHIC_DATA] [GEOGRAPHIC_DATA…" at bounding box center [517, 467] width 98 height 49
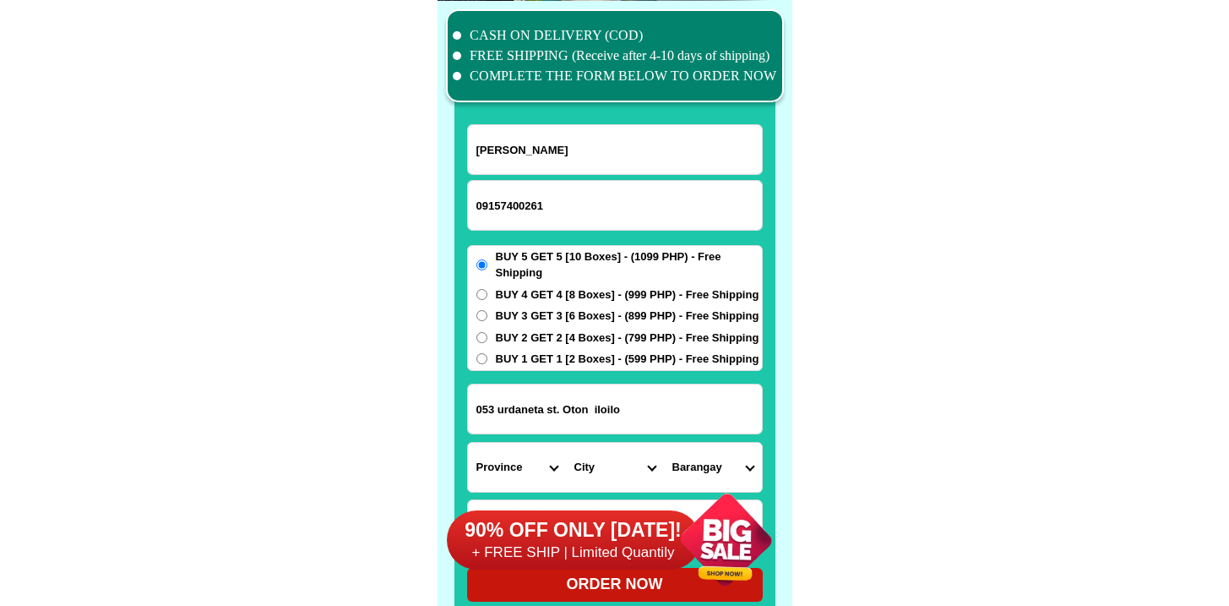
select select "63_151"
click at [468, 443] on select "Province [GEOGRAPHIC_DATA] [GEOGRAPHIC_DATA] [GEOGRAPHIC_DATA] [GEOGRAPHIC_DATA…" at bounding box center [517, 467] width 98 height 49
click at [607, 454] on select "City Ajuy Alimodian Anilao Badiangan Balasan Banate Barotac-nuevo Barotac-viejo…" at bounding box center [615, 467] width 98 height 49
select select "63_1515518"
click at [566, 443] on select "City Ajuy Alimodian Anilao Badiangan Balasan Banate Barotac-nuevo Barotac-viejo…" at bounding box center [615, 467] width 98 height 49
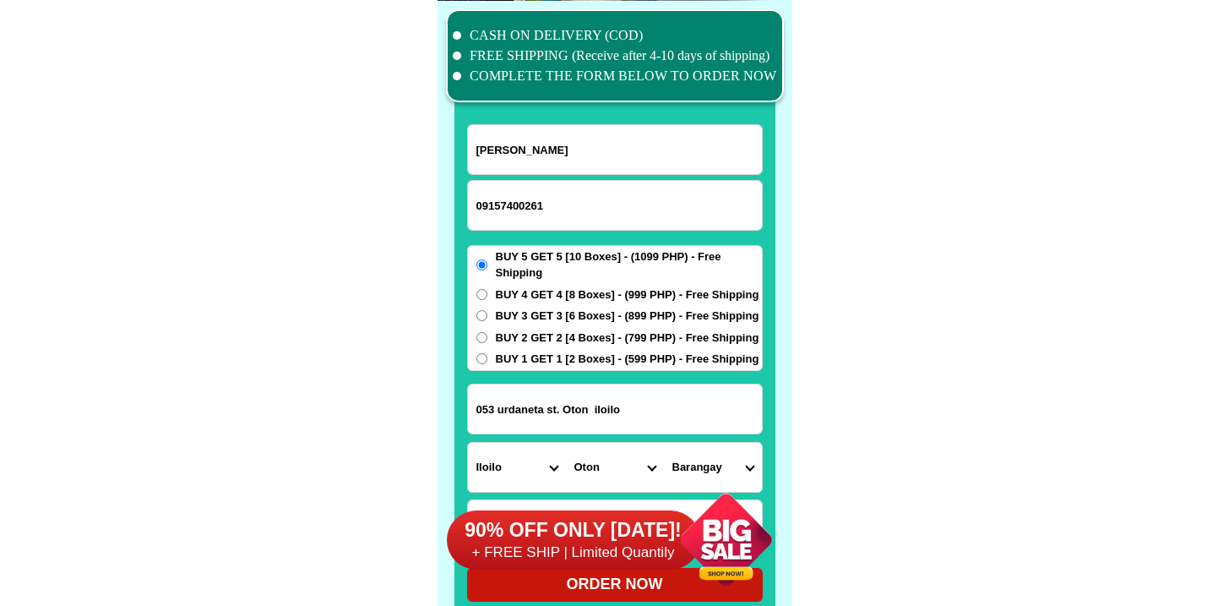
click at [717, 461] on select "Barangay Abilay norte Abilay sur Alegre Batuan ilaud Batuan ilaya Bita norte Bi…" at bounding box center [713, 467] width 98 height 49
select select "63_151551825927"
click at [664, 443] on select "Barangay Abilay norte Abilay sur Alegre Batuan ilaud Batuan ilaya Bita norte Bi…" at bounding box center [713, 467] width 98 height 49
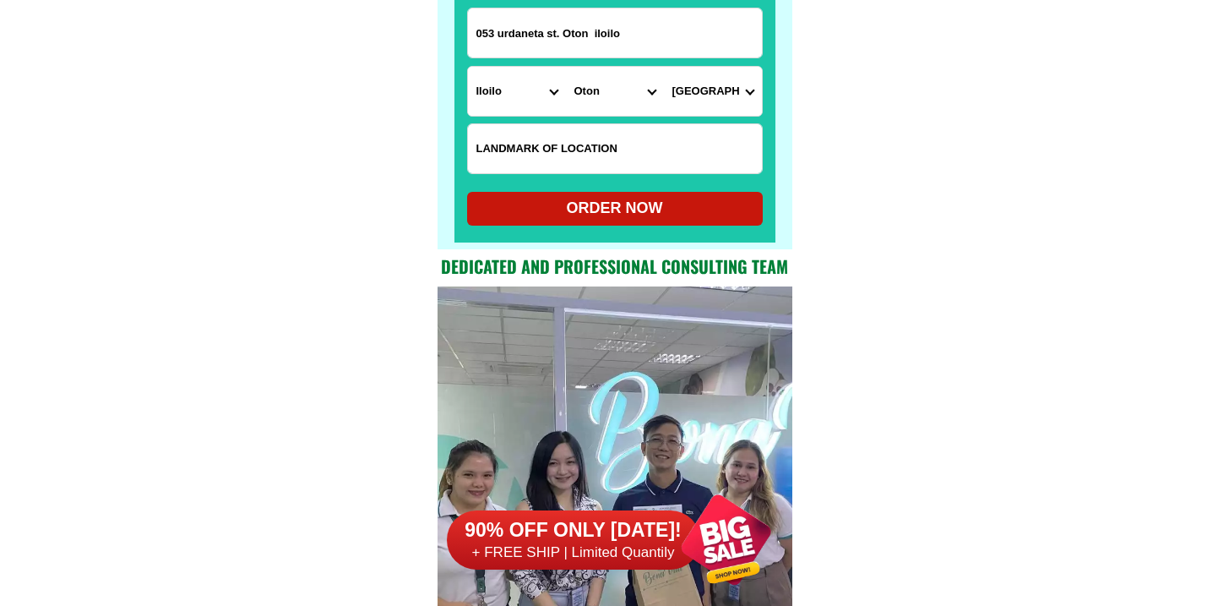
scroll to position [13511, 0]
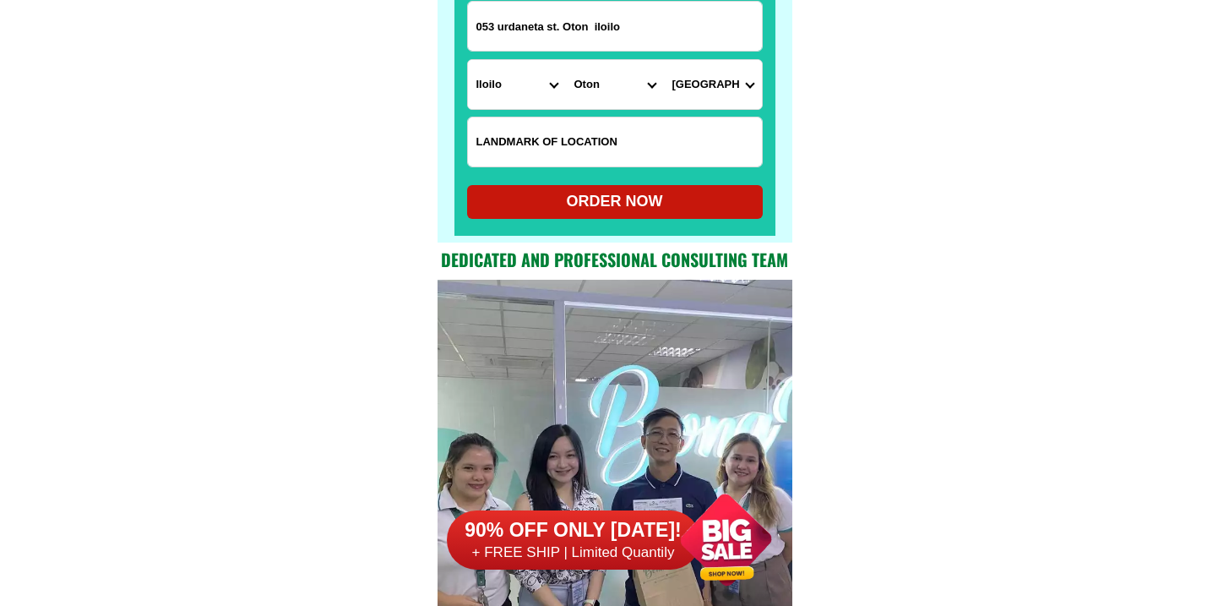
click at [555, 205] on div "ORDER NOW" at bounding box center [615, 201] width 296 height 23
type input "053 urdaneta st. Oton iloilo"
radio input "true"
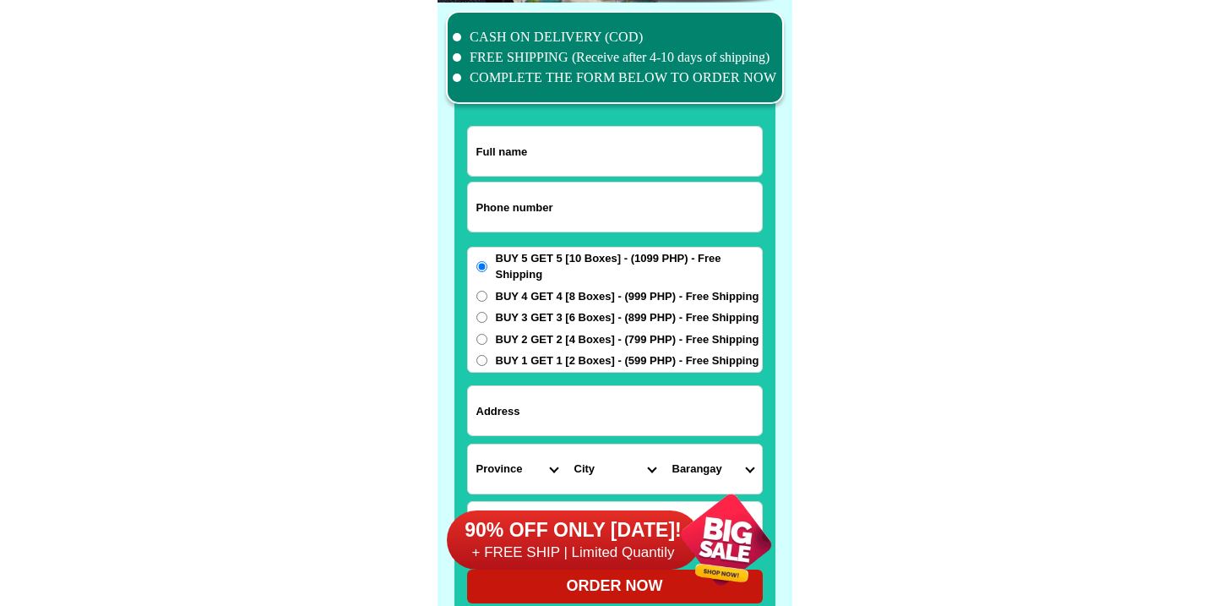
scroll to position [13129, 0]
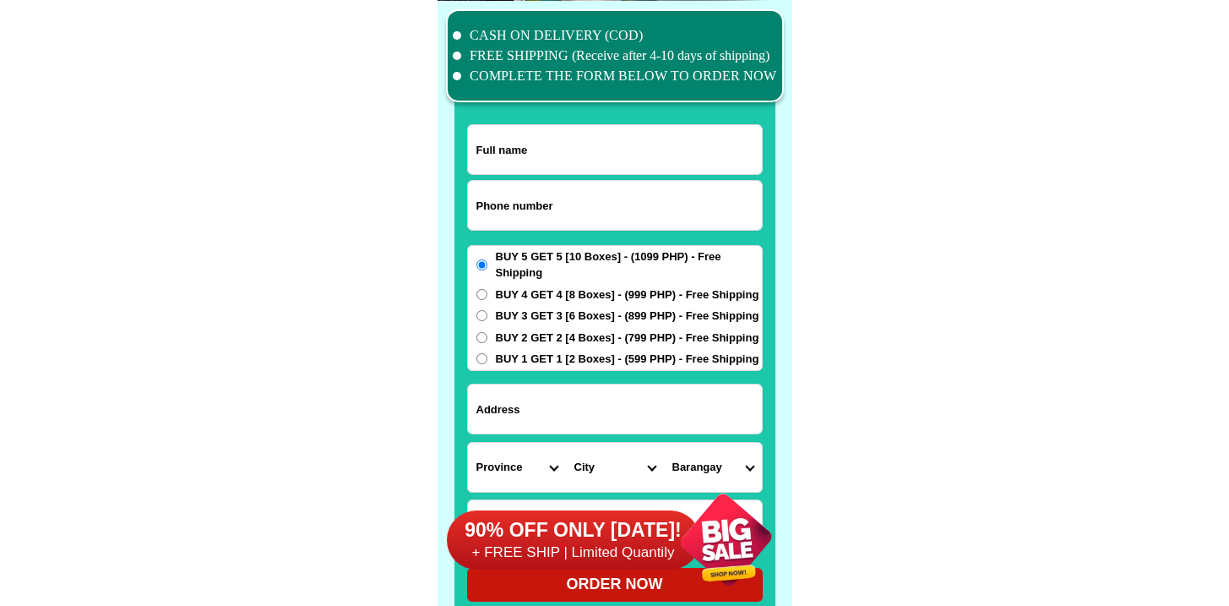
click at [566, 187] on input "Input phone_number" at bounding box center [615, 205] width 294 height 49
paste input "9304190212"
type input "09304190212"
click at [559, 108] on div at bounding box center [614, 321] width 321 height 594
click at [566, 126] on input "Input full_name" at bounding box center [615, 149] width 294 height 49
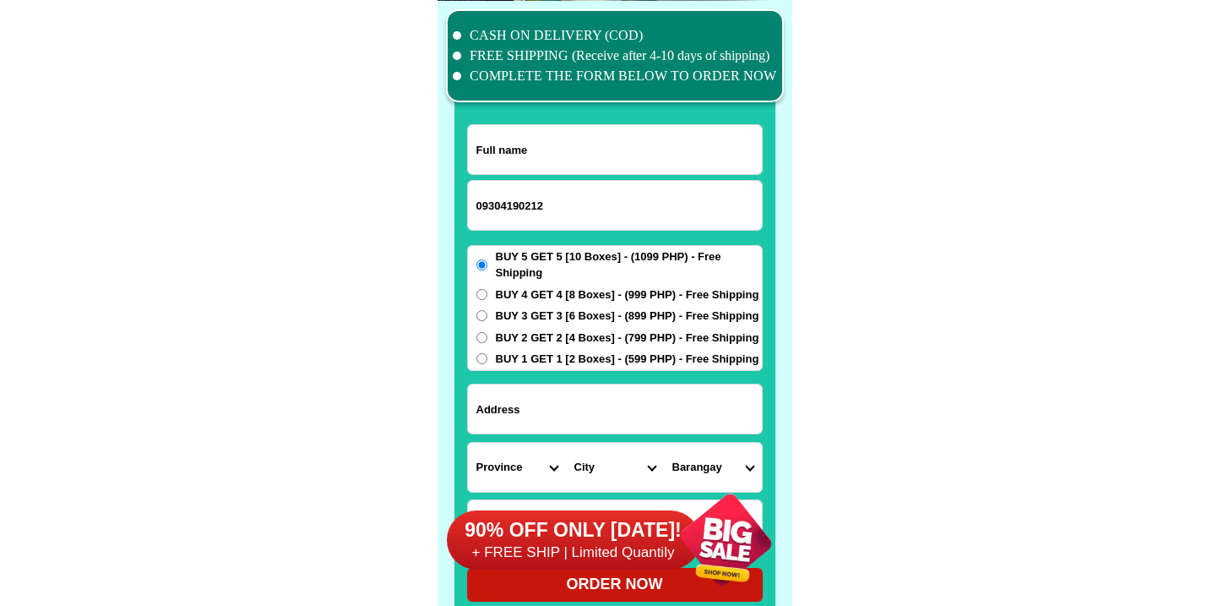
click at [566, 128] on input "Input full_name" at bounding box center [615, 149] width 294 height 49
paste input "Rica Calubid Pelias Brgy Himay San [PERSON_NAME] --front of waiting shed"
click at [531, 146] on input "Rica Calubid Pelias Brgy Himay San [PERSON_NAME] --front of waiting shed" at bounding box center [615, 149] width 294 height 49
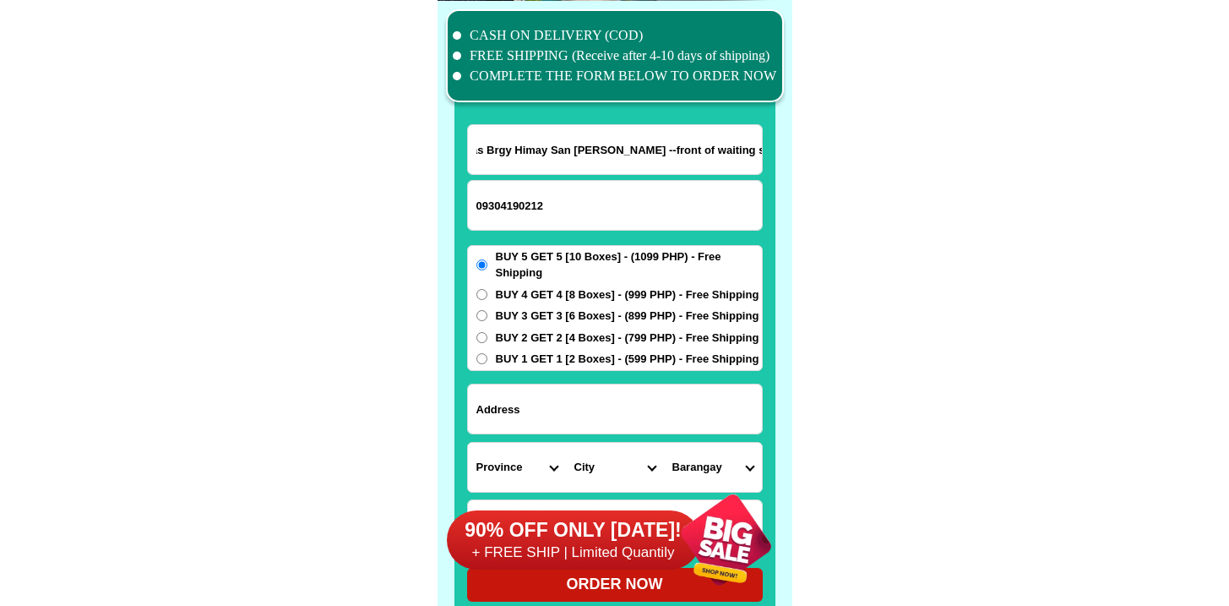
drag, startPoint x: 580, startPoint y: 151, endPoint x: 1239, endPoint y: 171, distance: 659.0
type input "Rica [PERSON_NAME]"
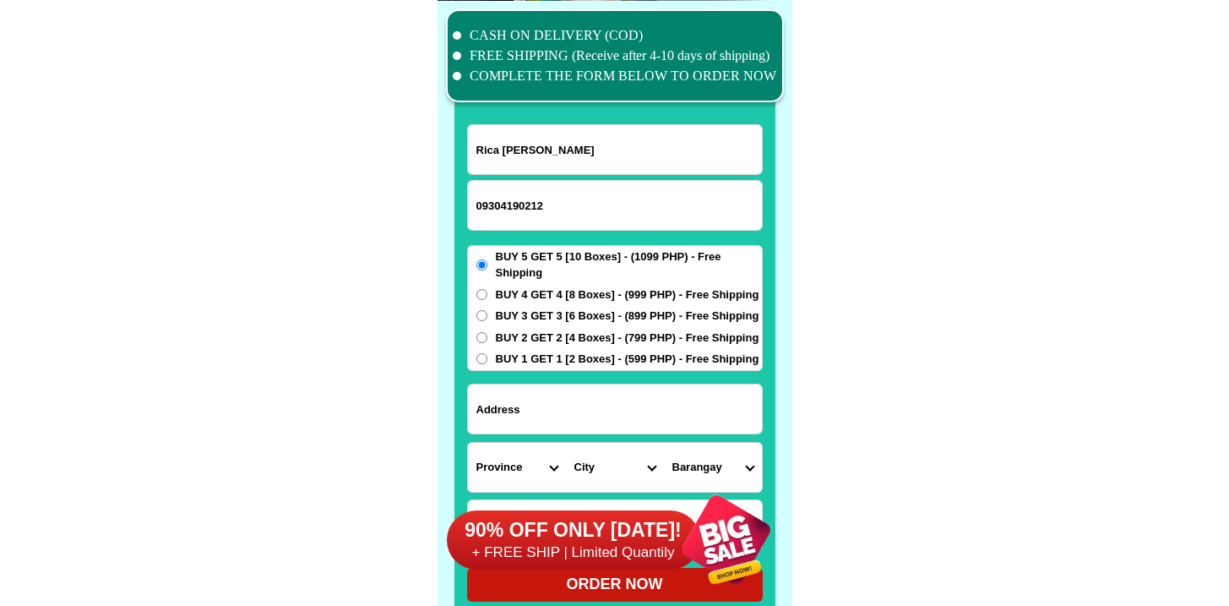
click at [648, 406] on input "Input address" at bounding box center [615, 408] width 294 height 49
paste input "Brgy Himay San [PERSON_NAME] --front of waiting shed"
paste input "Himay San [PERSON_NAME]"
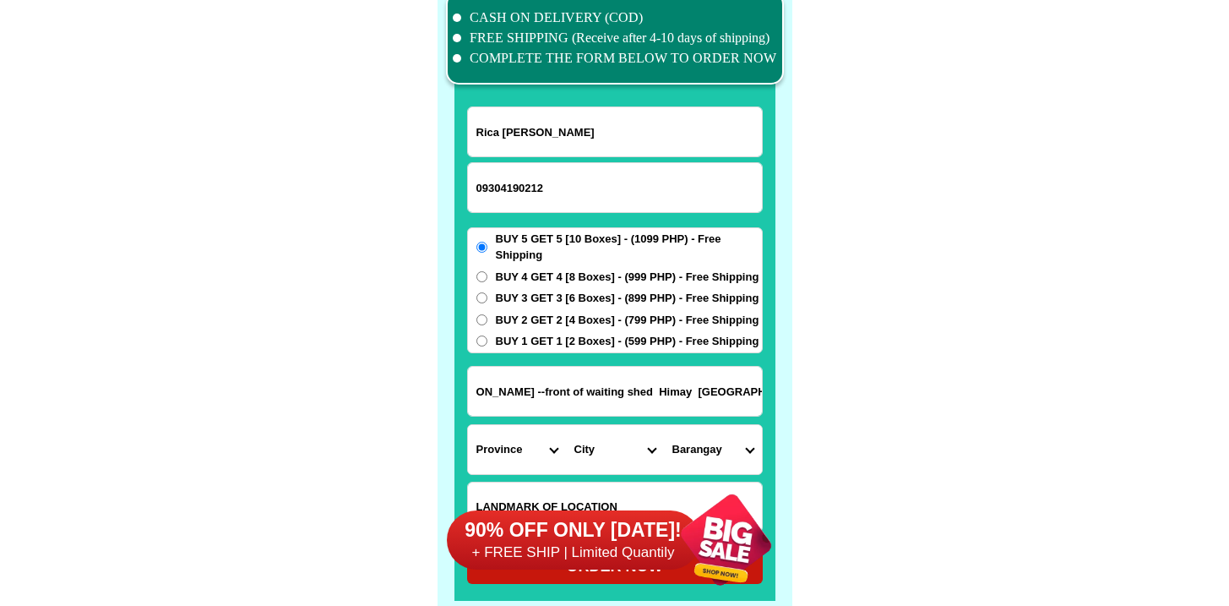
scroll to position [13173, 0]
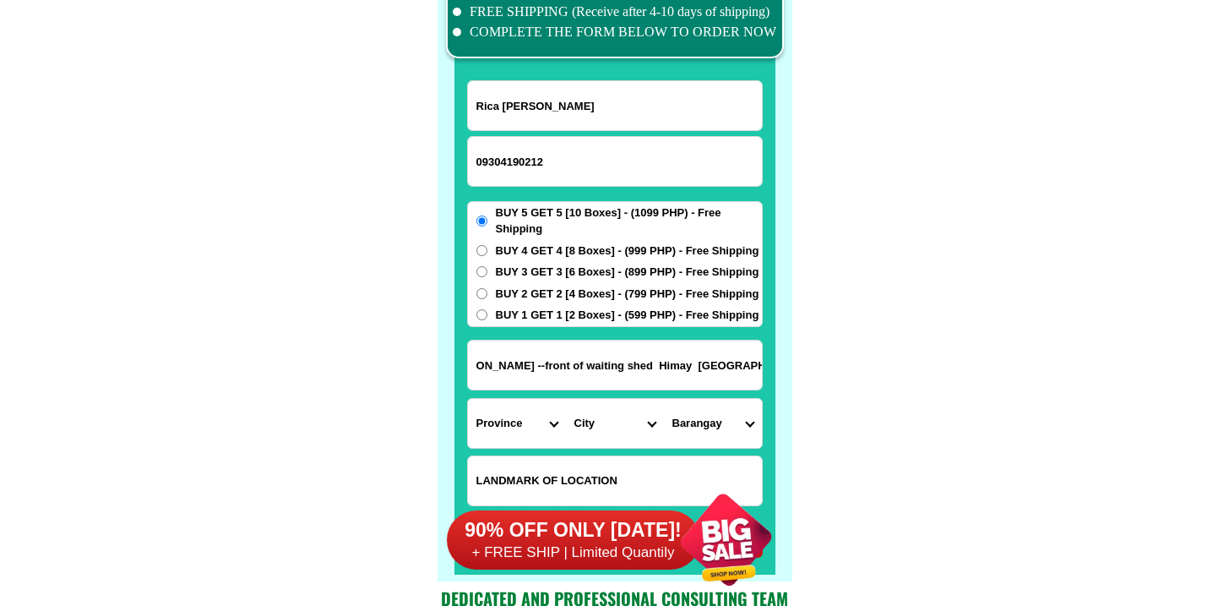
type input "Brgy Himay San [PERSON_NAME] --front of waiting shed Himay [GEOGRAPHIC_DATA][PE…"
click at [509, 255] on span "BUY 4 GET 4 [8 Boxes] - (999 PHP) - Free Shipping" at bounding box center [628, 250] width 264 height 17
click at [487, 255] on input "BUY 4 GET 4 [8 Boxes] - (999 PHP) - Free Shipping" at bounding box center [481, 250] width 11 height 11
radio input "true"
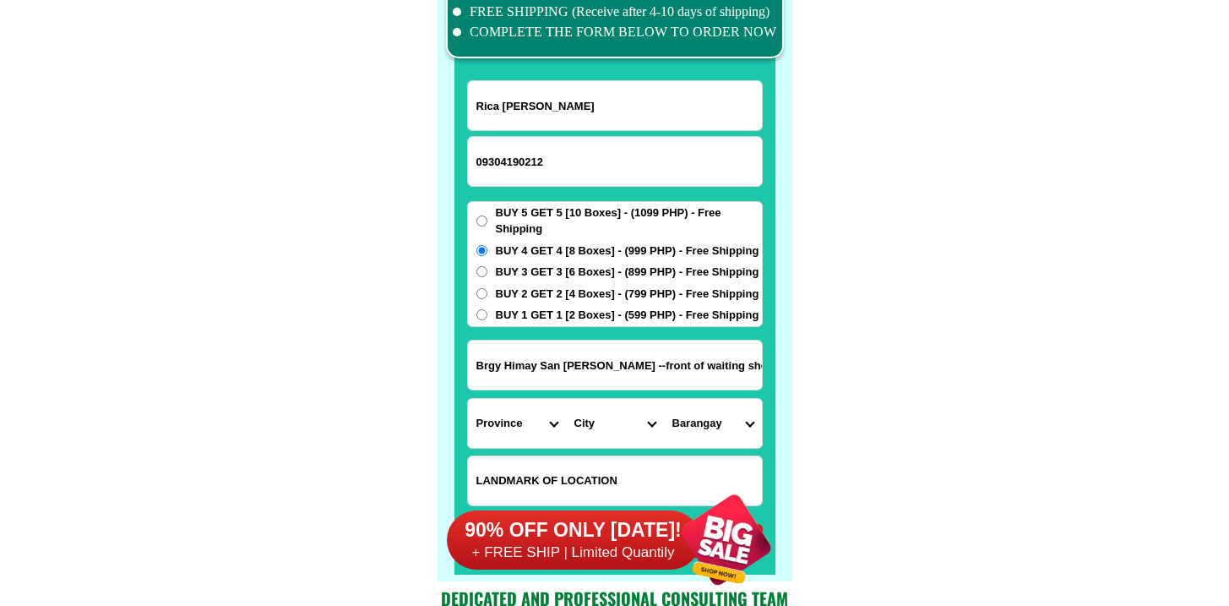
click at [508, 249] on span "BUY 4 GET 4 [8 Boxes] - (999 PHP) - Free Shipping" at bounding box center [628, 250] width 264 height 17
click at [487, 249] on input "BUY 4 GET 4 [8 Boxes] - (999 PHP) - Free Shipping" at bounding box center [481, 250] width 11 height 11
click at [552, 372] on input "Brgy Himay San [PERSON_NAME] --front of waiting shed Himay [GEOGRAPHIC_DATA][PE…" at bounding box center [615, 364] width 294 height 49
drag, startPoint x: 552, startPoint y: 369, endPoint x: 808, endPoint y: 394, distance: 257.1
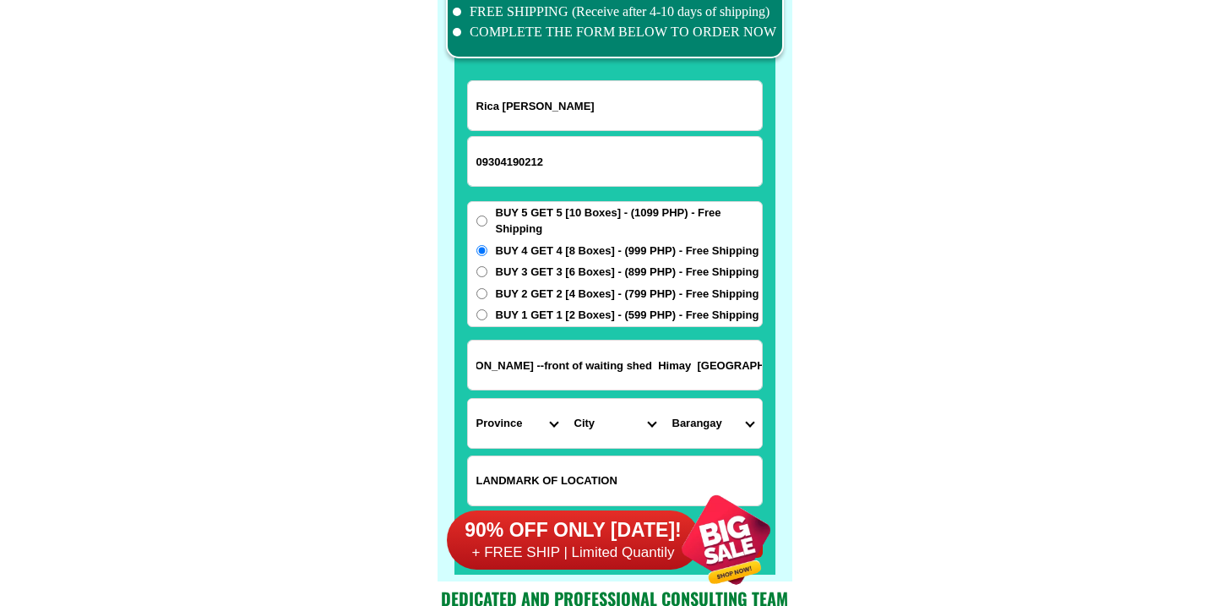
click at [693, 352] on input "Brgy Himay San [PERSON_NAME] --front of waiting shed Himay [GEOGRAPHIC_DATA][PE…" at bounding box center [615, 364] width 294 height 49
click at [507, 427] on select "Province [GEOGRAPHIC_DATA] [GEOGRAPHIC_DATA][PERSON_NAME][GEOGRAPHIC_DATA][GEOG…" at bounding box center [517, 423] width 98 height 49
click at [468, 399] on select "Province [GEOGRAPHIC_DATA] [GEOGRAPHIC_DATA][PERSON_NAME][GEOGRAPHIC_DATA][GEOG…" at bounding box center [517, 423] width 98 height 49
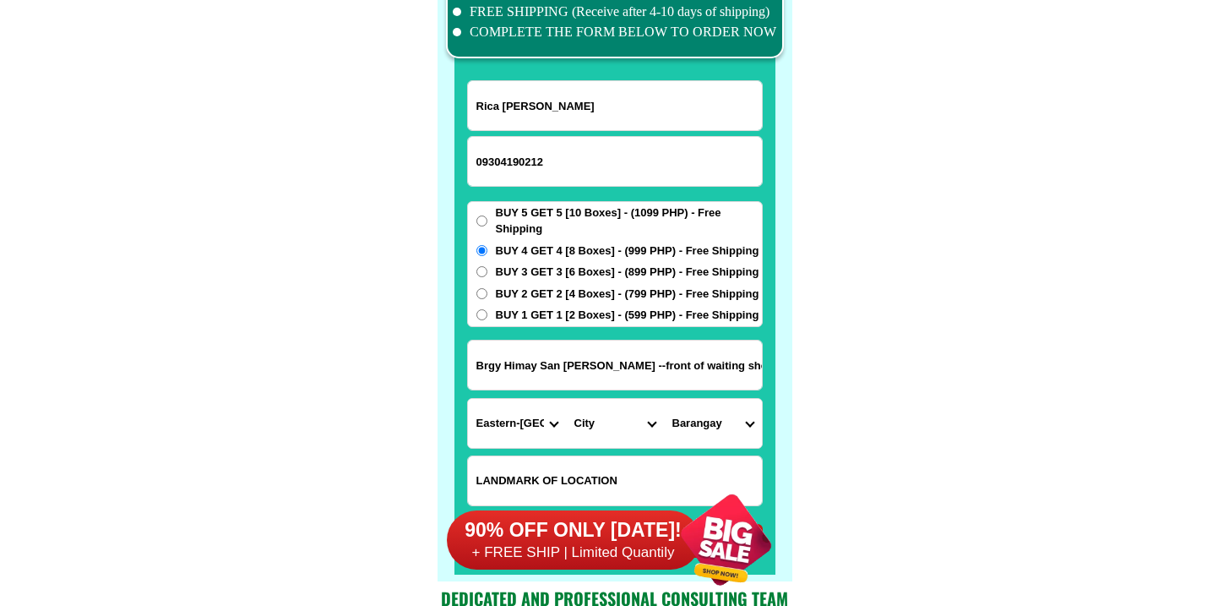
click at [671, 399] on select "Barangay" at bounding box center [713, 423] width 98 height 49
click at [658, 372] on input "Brgy Himay San [PERSON_NAME] --front of waiting shed Himay [GEOGRAPHIC_DATA][PE…" at bounding box center [615, 364] width 294 height 49
drag, startPoint x: 621, startPoint y: 365, endPoint x: 709, endPoint y: 386, distance: 91.2
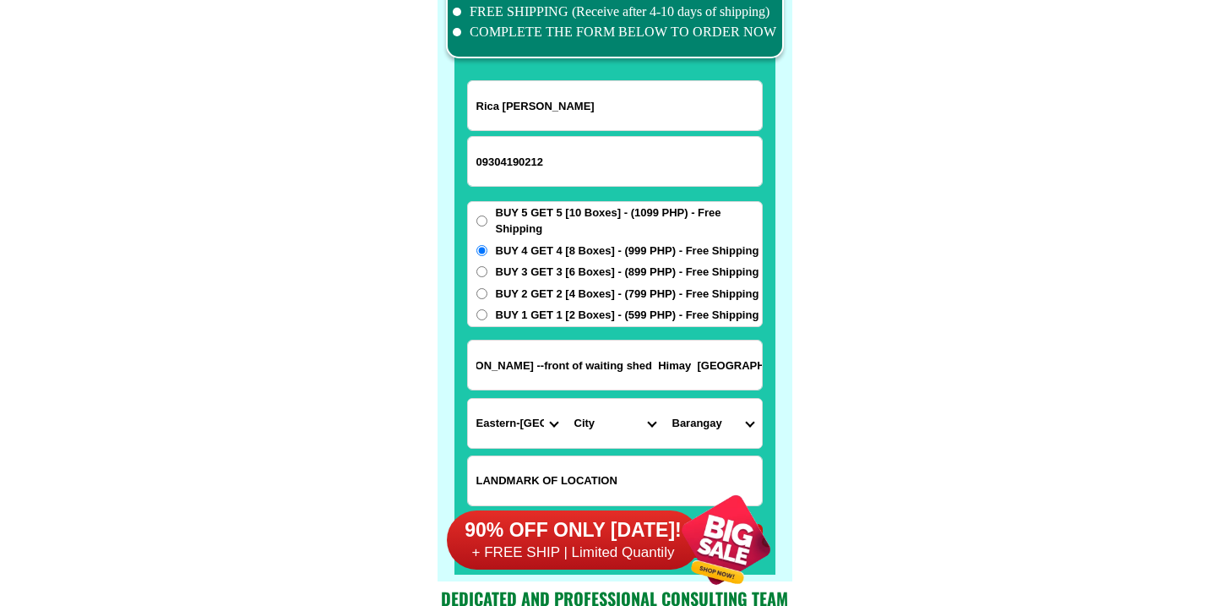
click at [590, 429] on select "City [PERSON_NAME] [PERSON_NAME]-city Can-[GEOGRAPHIC_DATA] Eastern-[GEOGRAPHIC…" at bounding box center [615, 423] width 98 height 49
click at [625, 345] on input "Brgy Himay San [PERSON_NAME] --front of waiting shed Himay [GEOGRAPHIC_DATA][PE…" at bounding box center [615, 364] width 294 height 49
click at [645, 363] on input "Brgy Himay San [PERSON_NAME] --front of waiting shed Himay [GEOGRAPHIC_DATA][PE…" at bounding box center [615, 364] width 294 height 49
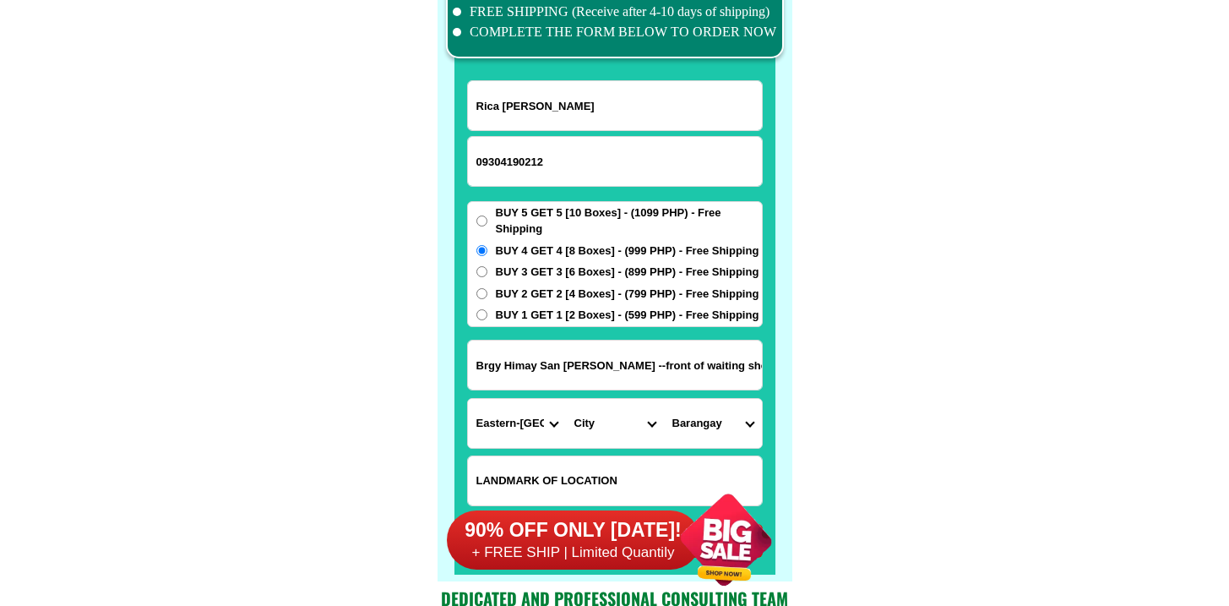
click at [645, 363] on input "Brgy Himay San [PERSON_NAME] --front of waiting shed Himay [GEOGRAPHIC_DATA][PE…" at bounding box center [615, 364] width 294 height 49
click at [600, 427] on select "City [PERSON_NAME] [PERSON_NAME]-city Can-[GEOGRAPHIC_DATA] Eastern-[GEOGRAPHIC…" at bounding box center [615, 423] width 98 height 49
click at [530, 406] on select "Province [GEOGRAPHIC_DATA] [GEOGRAPHIC_DATA][PERSON_NAME][GEOGRAPHIC_DATA][GEOG…" at bounding box center [517, 423] width 98 height 49
select select "63_600"
click at [468, 399] on select "Province [GEOGRAPHIC_DATA] [GEOGRAPHIC_DATA][PERSON_NAME][GEOGRAPHIC_DATA][GEOG…" at bounding box center [517, 423] width 98 height 49
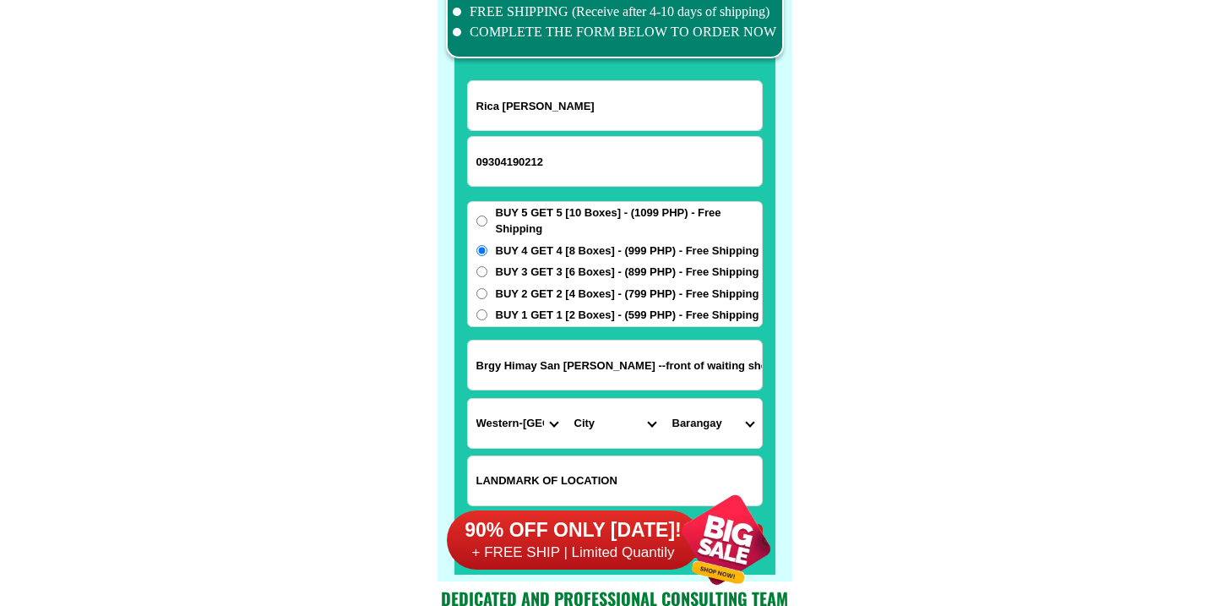
click at [589, 419] on select "City [GEOGRAPHIC_DATA][PERSON_NAME][GEOGRAPHIC_DATA]-city [GEOGRAPHIC_DATA][PER…" at bounding box center [615, 423] width 98 height 49
select select "63_6006956"
click at [566, 399] on select "City [GEOGRAPHIC_DATA][PERSON_NAME][GEOGRAPHIC_DATA]-city [GEOGRAPHIC_DATA][PER…" at bounding box center [615, 423] width 98 height 49
click at [714, 428] on select "Barangay Anquiana (angkiana) [GEOGRAPHIC_DATA]-ang [PERSON_NAME] [PERSON_NAME] …" at bounding box center [713, 423] width 98 height 49
select select "63_60069568355"
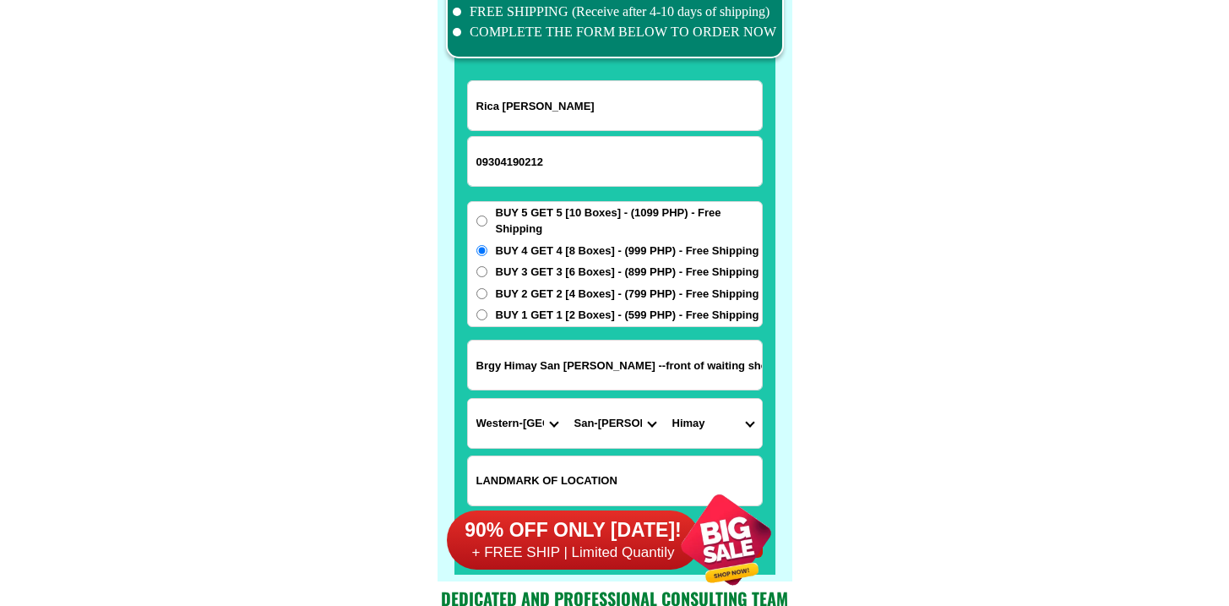
click at [664, 399] on select "Barangay Anquiana (angkiana) [GEOGRAPHIC_DATA]-ang [PERSON_NAME] [PERSON_NAME] …" at bounding box center [713, 423] width 98 height 49
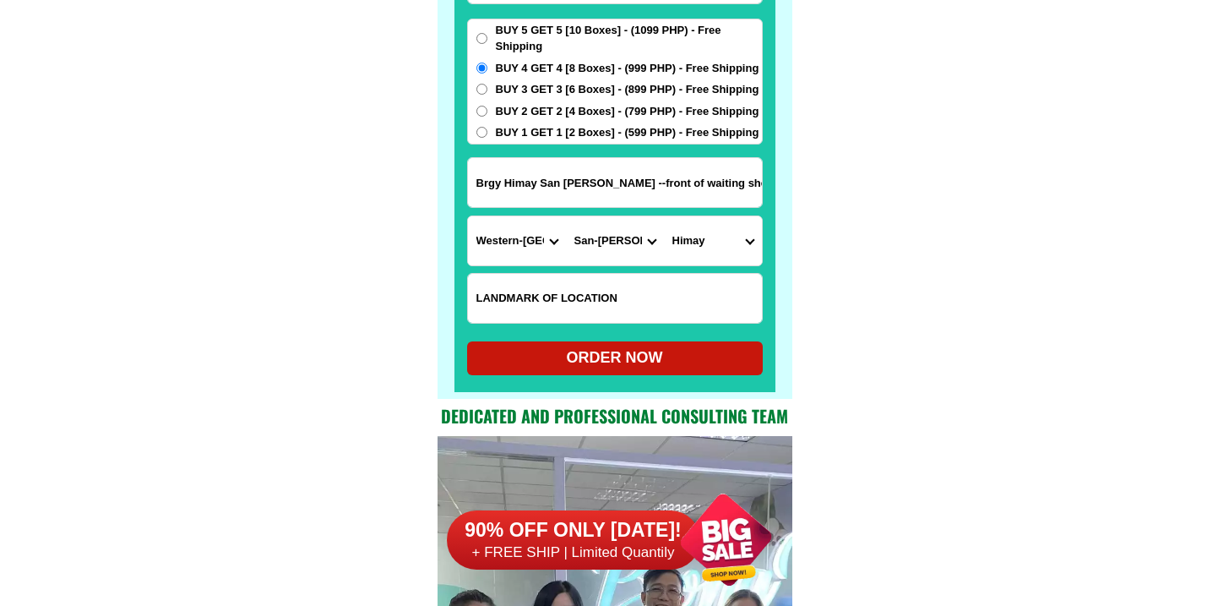
scroll to position [13363, 0]
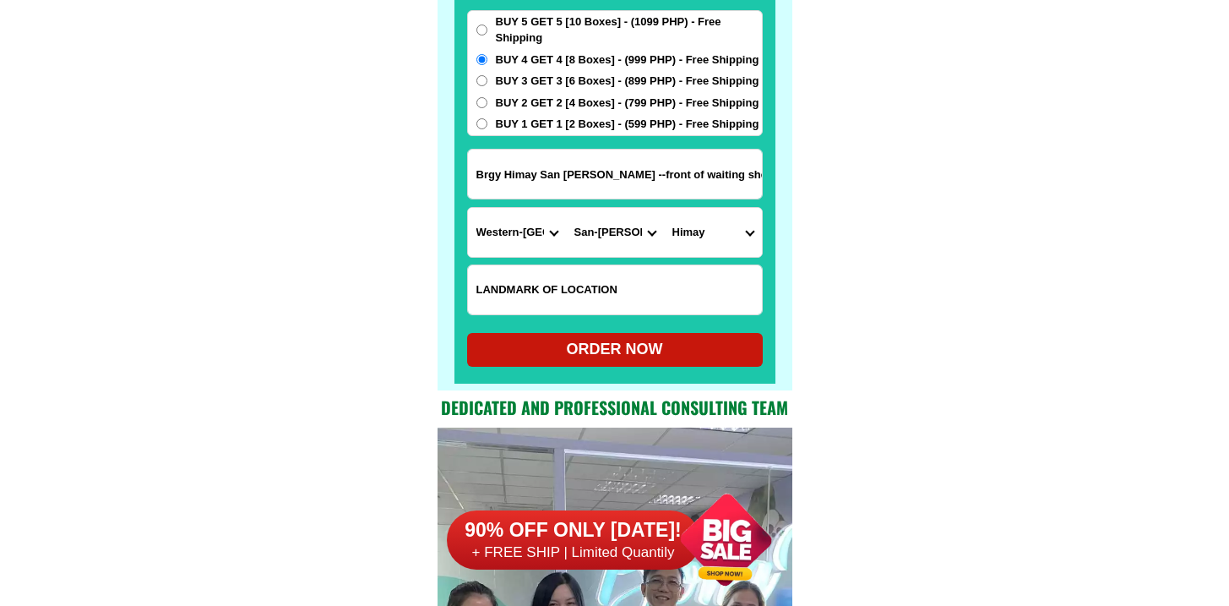
click at [620, 350] on div "ORDER NOW" at bounding box center [615, 349] width 296 height 23
type input "Rica [PERSON_NAME]"
radio input "true"
